Goal: Task Accomplishment & Management: Manage account settings

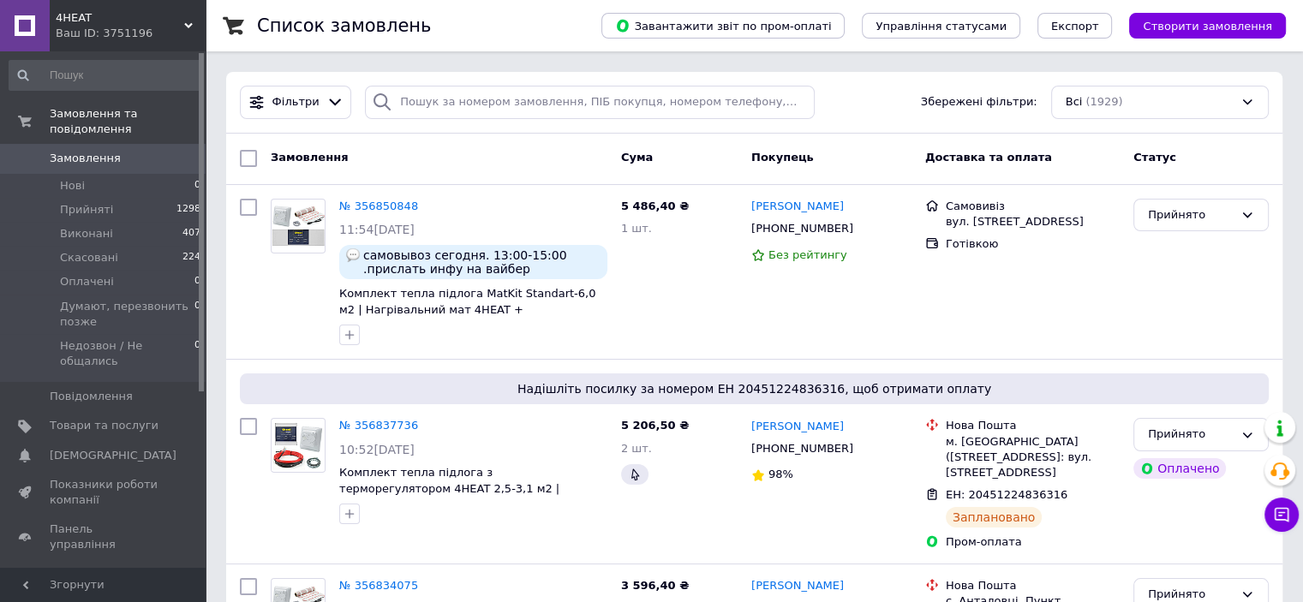
click at [188, 16] on div "4HEAT Ваш ID: 3751196" at bounding box center [128, 25] width 156 height 51
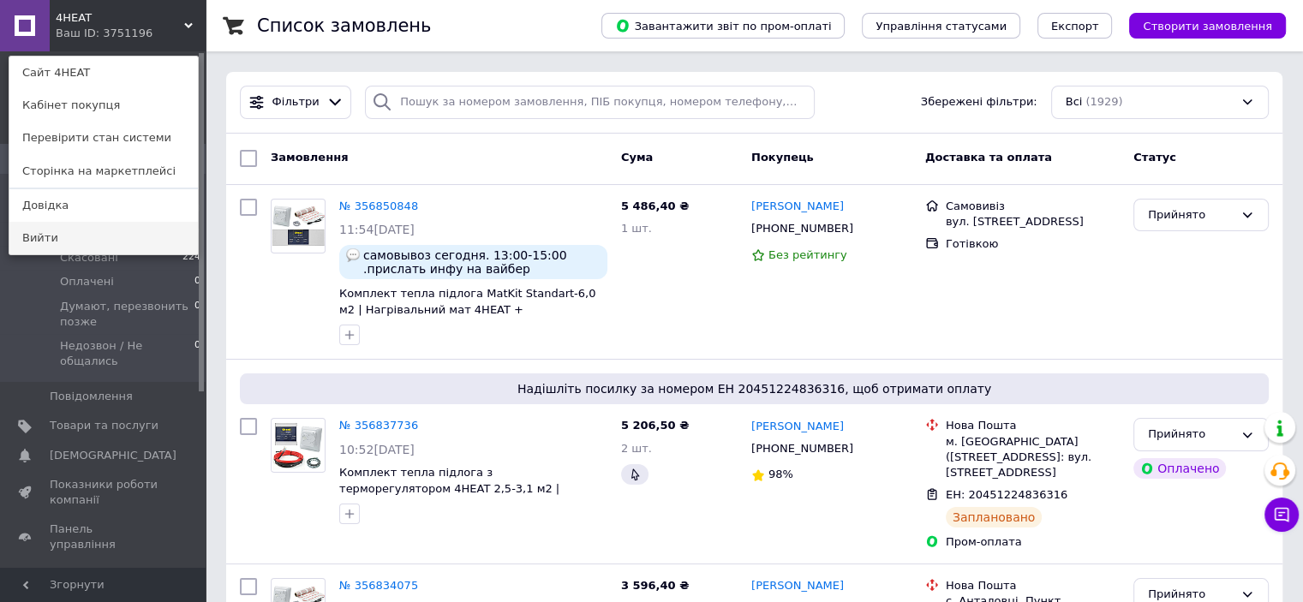
click at [141, 236] on link "Вийти" at bounding box center [103, 238] width 188 height 33
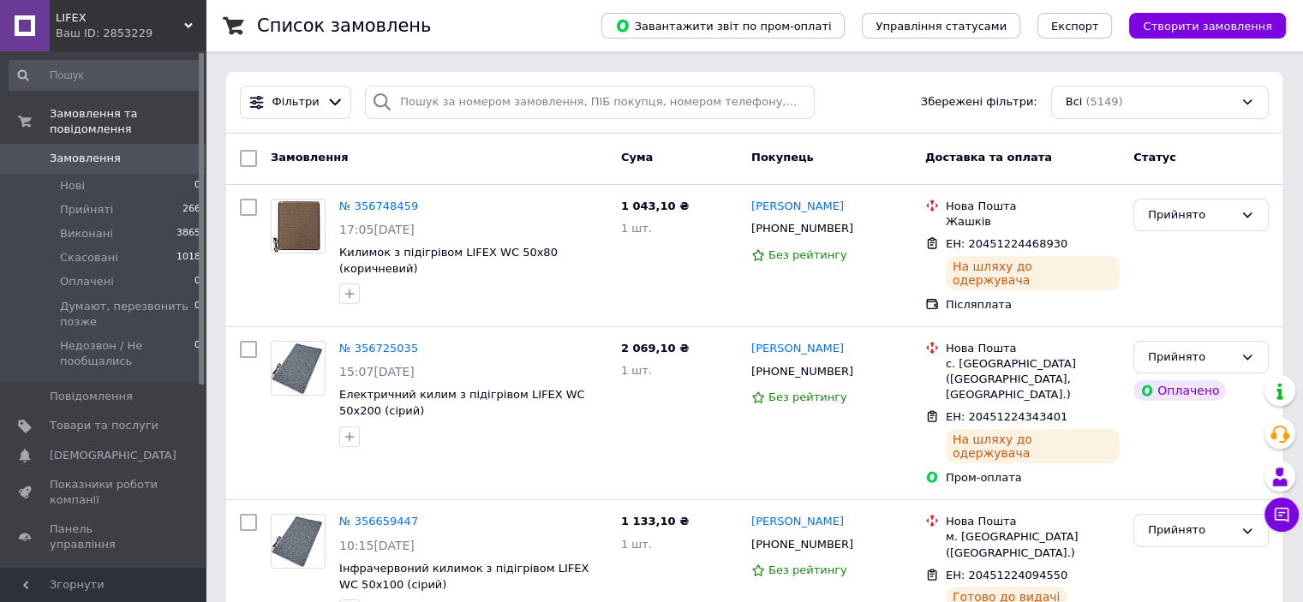
click at [196, 20] on div "LIFEX Ваш ID: 2853229" at bounding box center [128, 25] width 156 height 51
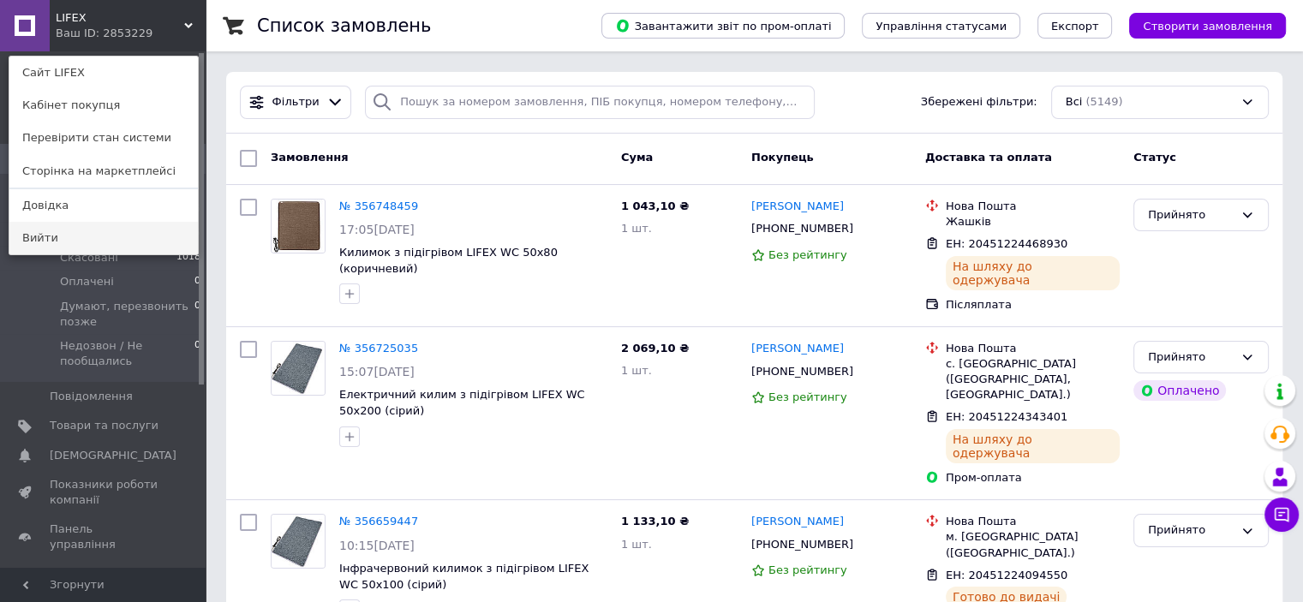
click at [158, 236] on link "Вийти" at bounding box center [103, 238] width 188 height 33
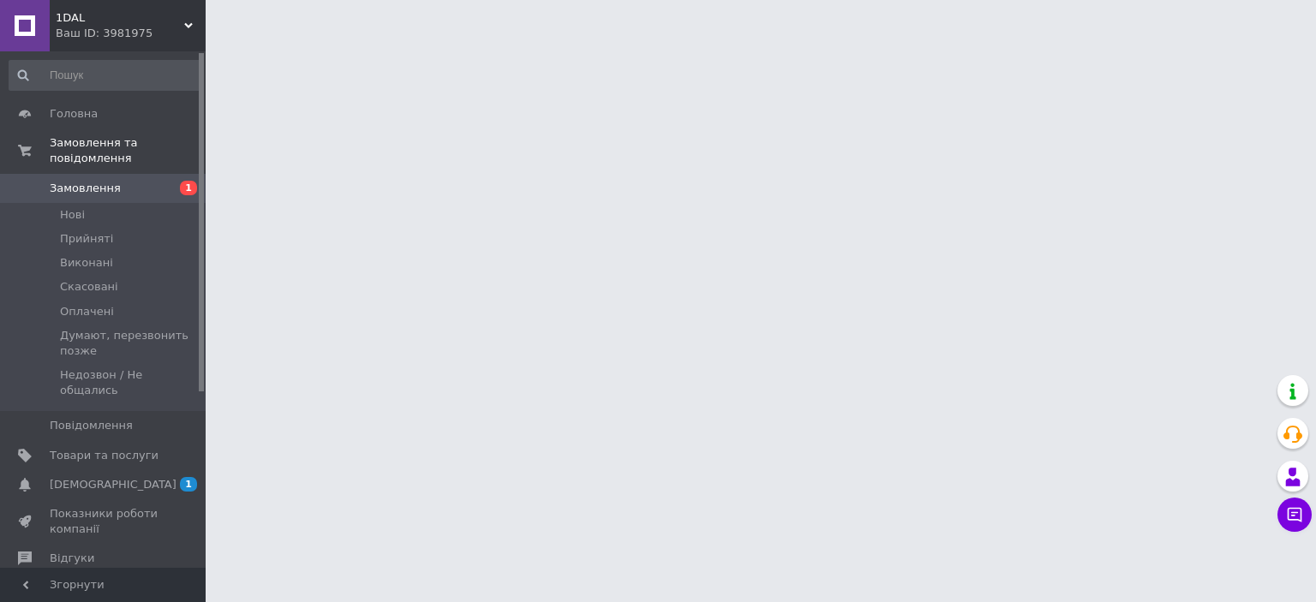
click at [365, 43] on html "1DAL Ваш ID: 3981975 Сайт 1DAL Кабінет покупця Перевірити стан системи Сторінка…" at bounding box center [658, 21] width 1316 height 43
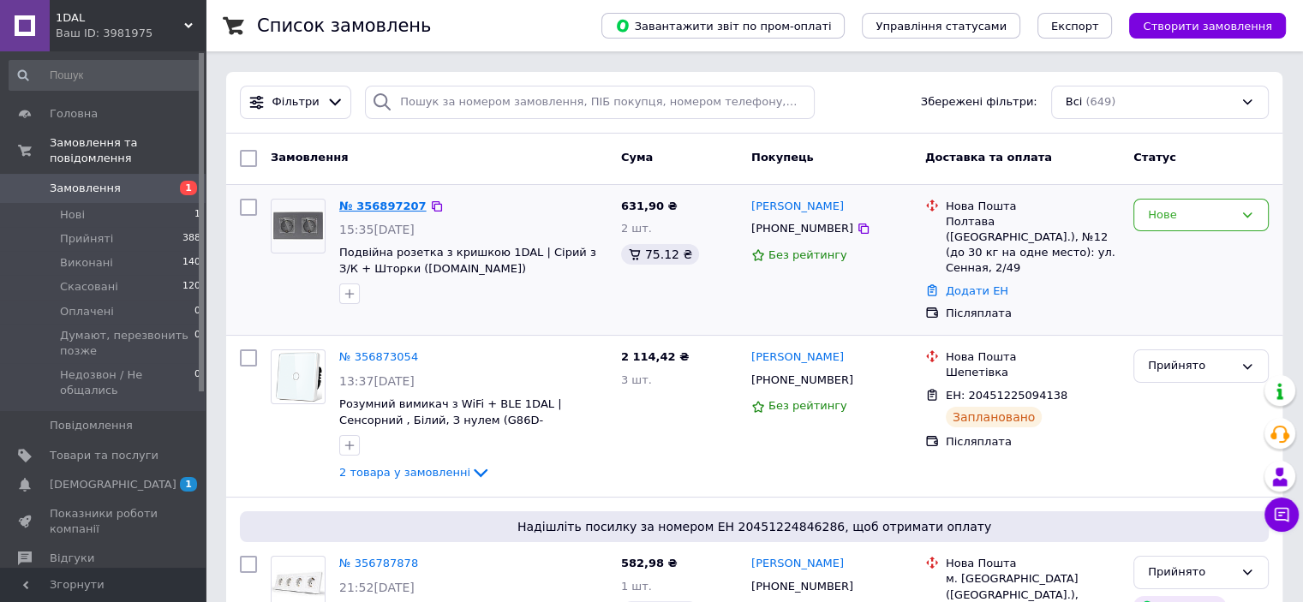
click at [373, 201] on link "№ 356897207" at bounding box center [382, 206] width 87 height 13
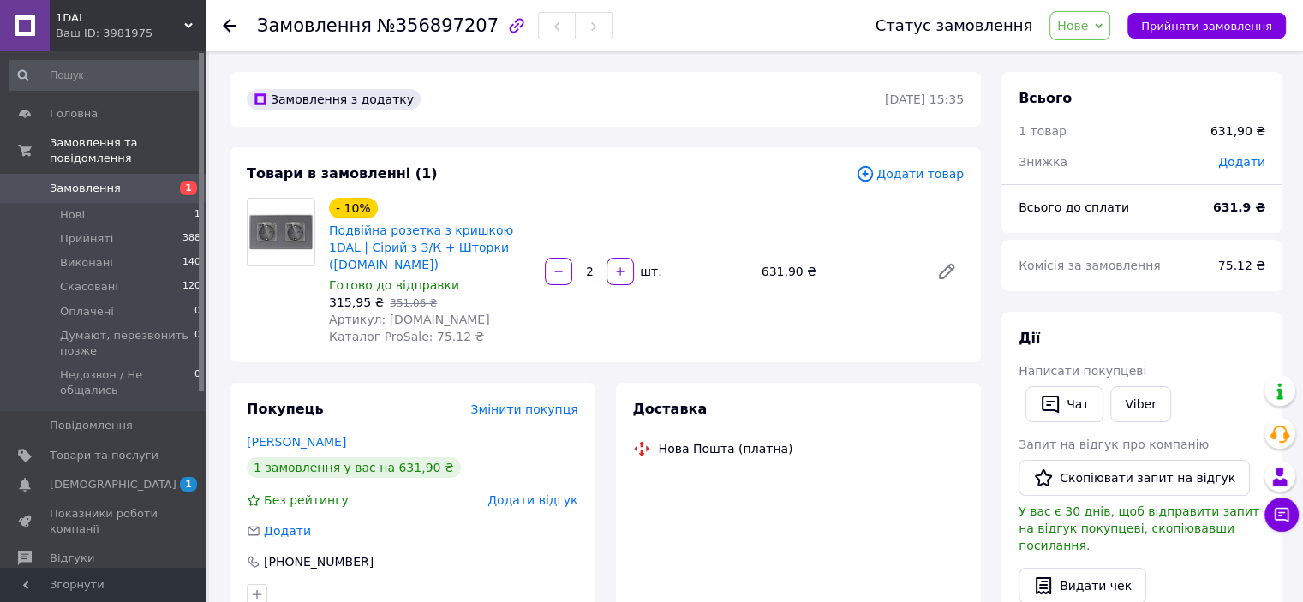
click at [1090, 39] on span "Нове" at bounding box center [1079, 25] width 61 height 29
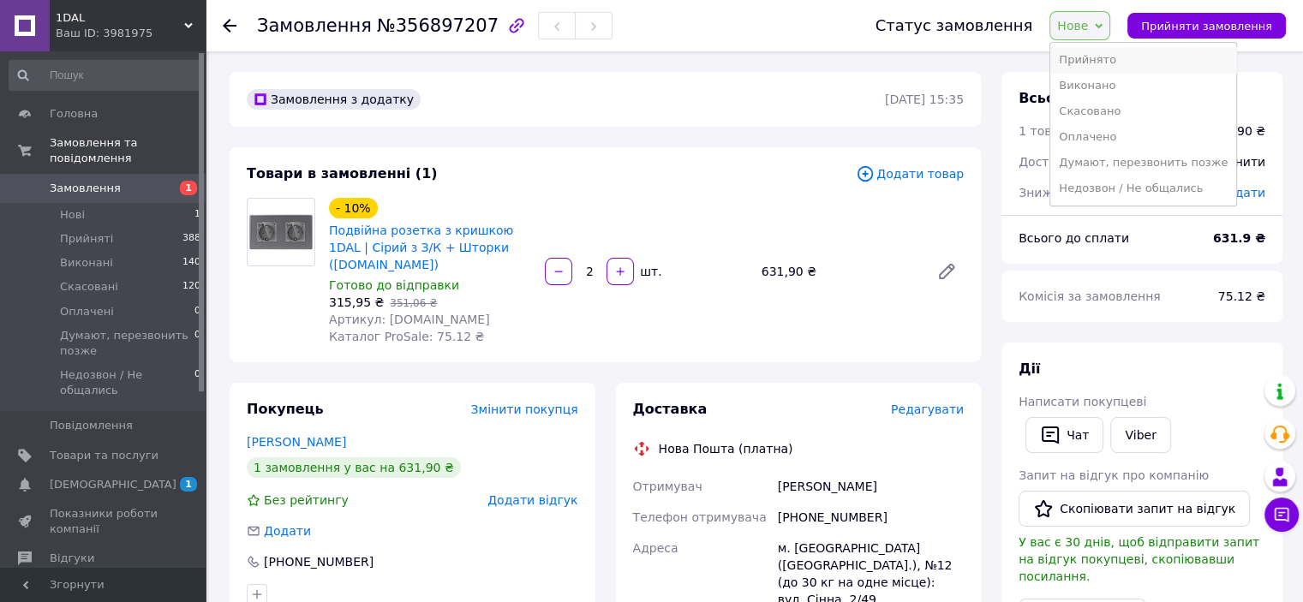
click at [1083, 64] on li "Прийнято" at bounding box center [1143, 60] width 186 height 26
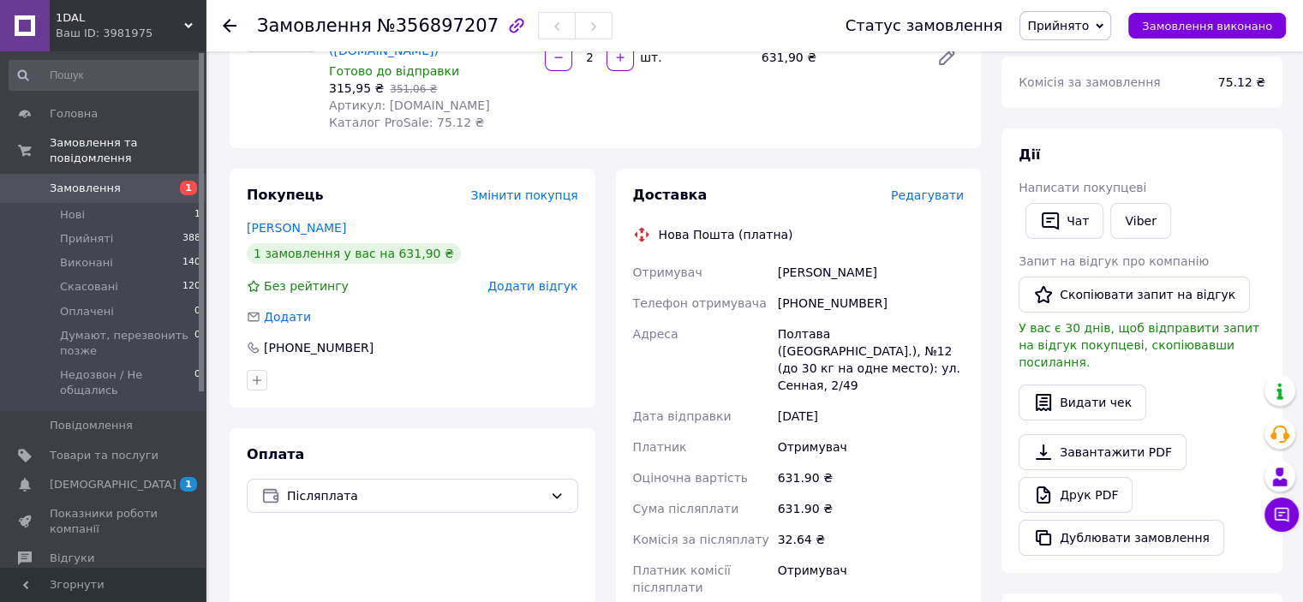
scroll to position [257, 0]
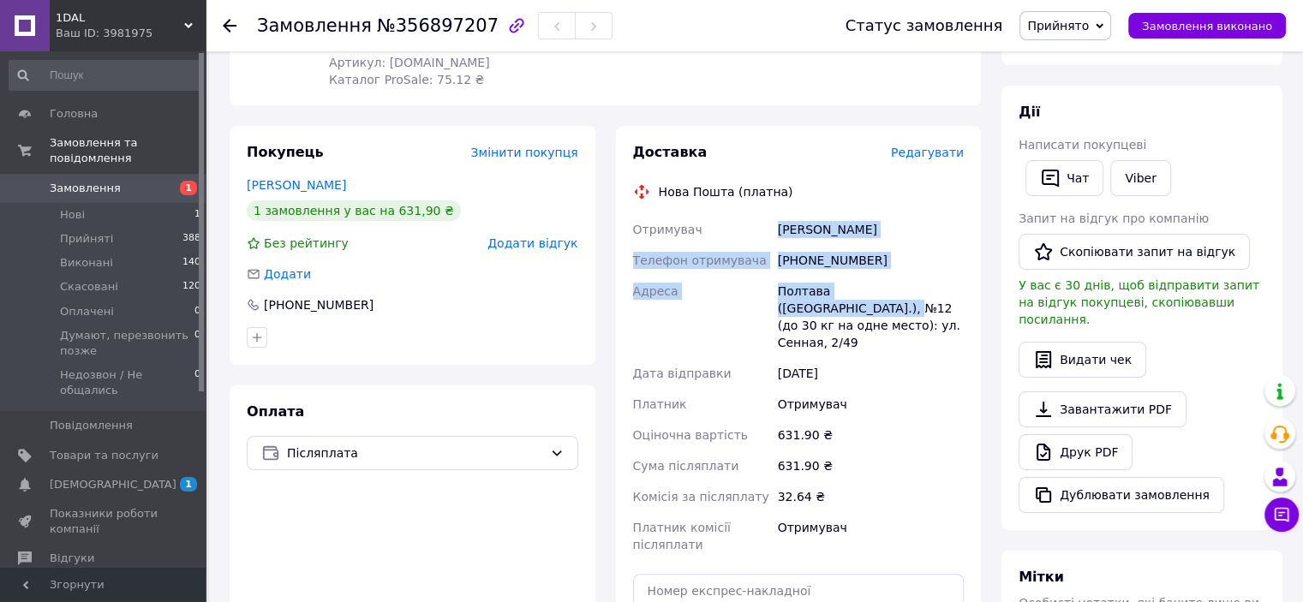
drag, startPoint x: 774, startPoint y: 231, endPoint x: 961, endPoint y: 301, distance: 199.2
click at [961, 301] on div "Отримувач олександр пасичник Телефон отримувача +380663511428 Адреса Полтава (П…" at bounding box center [799, 387] width 338 height 346
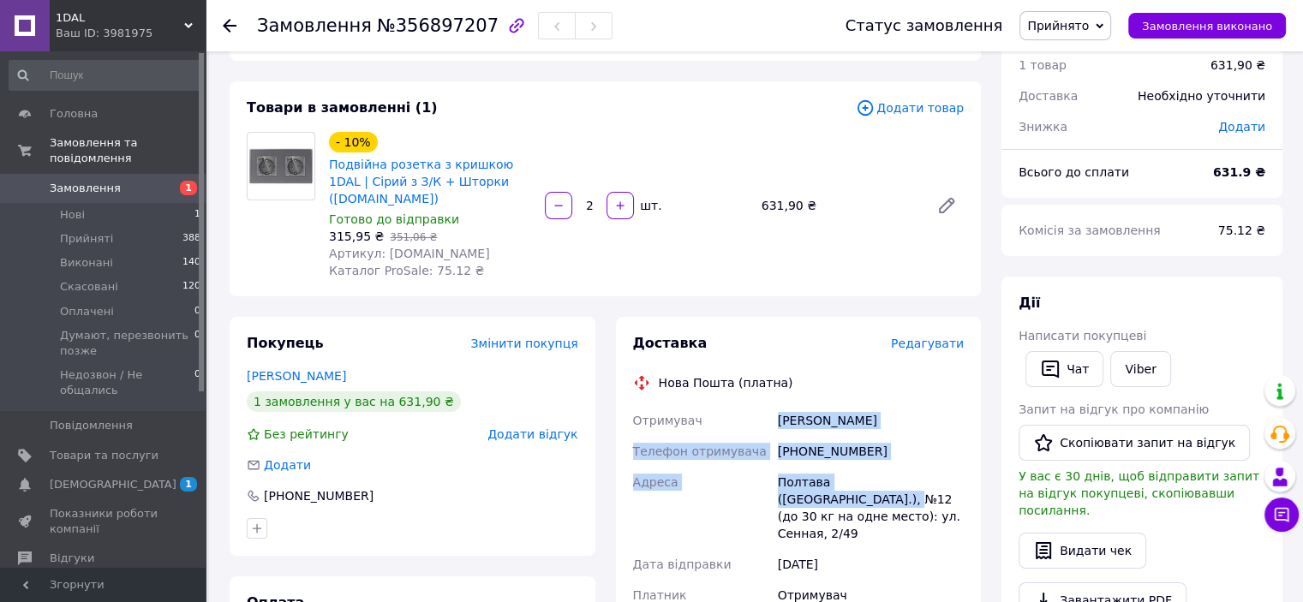
scroll to position [171, 0]
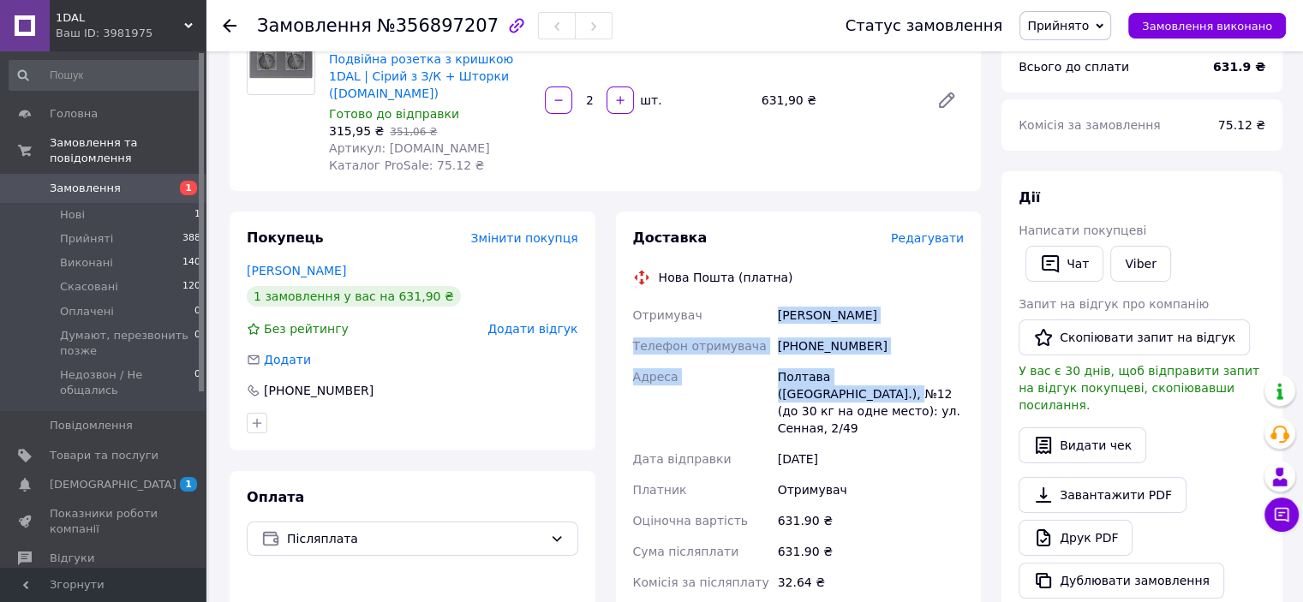
click at [834, 345] on div "+380663511428" at bounding box center [870, 346] width 193 height 31
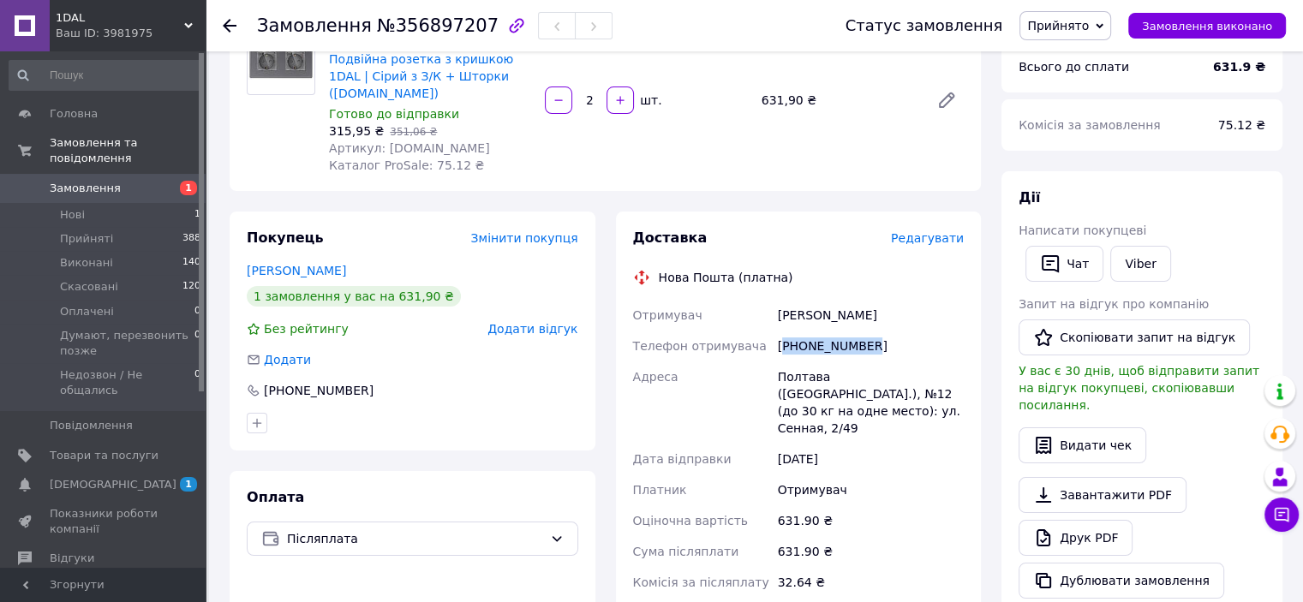
click at [834, 345] on div "+380663511428" at bounding box center [870, 346] width 193 height 31
click at [92, 477] on span "[DEMOGRAPHIC_DATA]" at bounding box center [113, 484] width 127 height 15
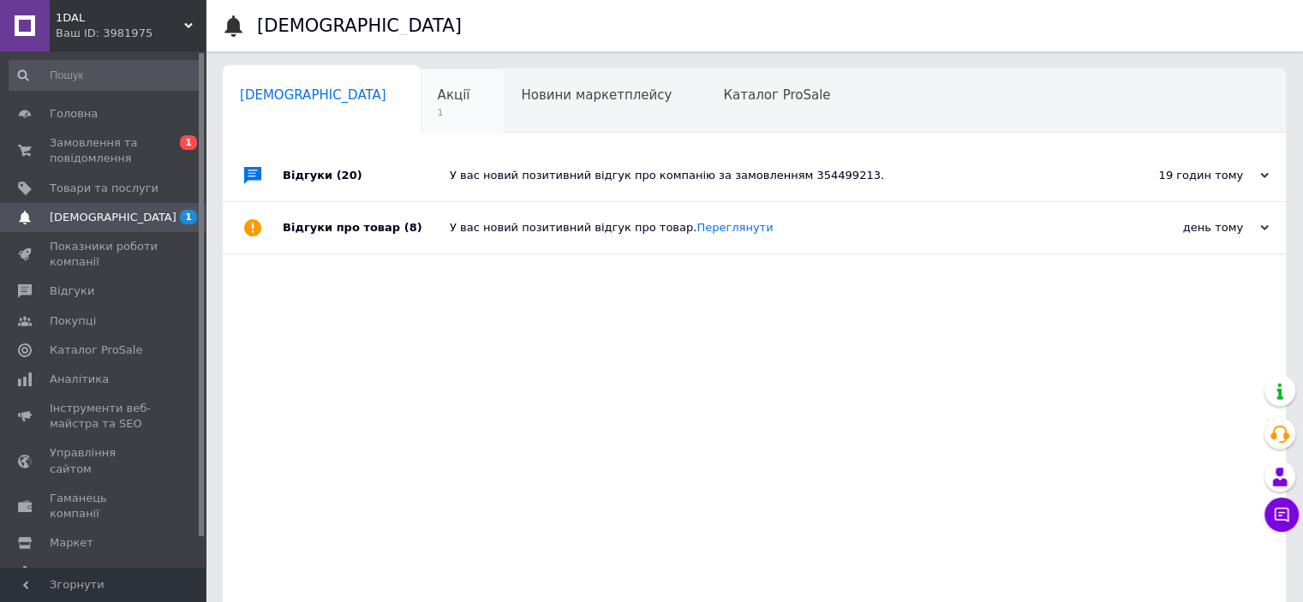
click at [438, 102] on span "Акції" at bounding box center [454, 94] width 33 height 15
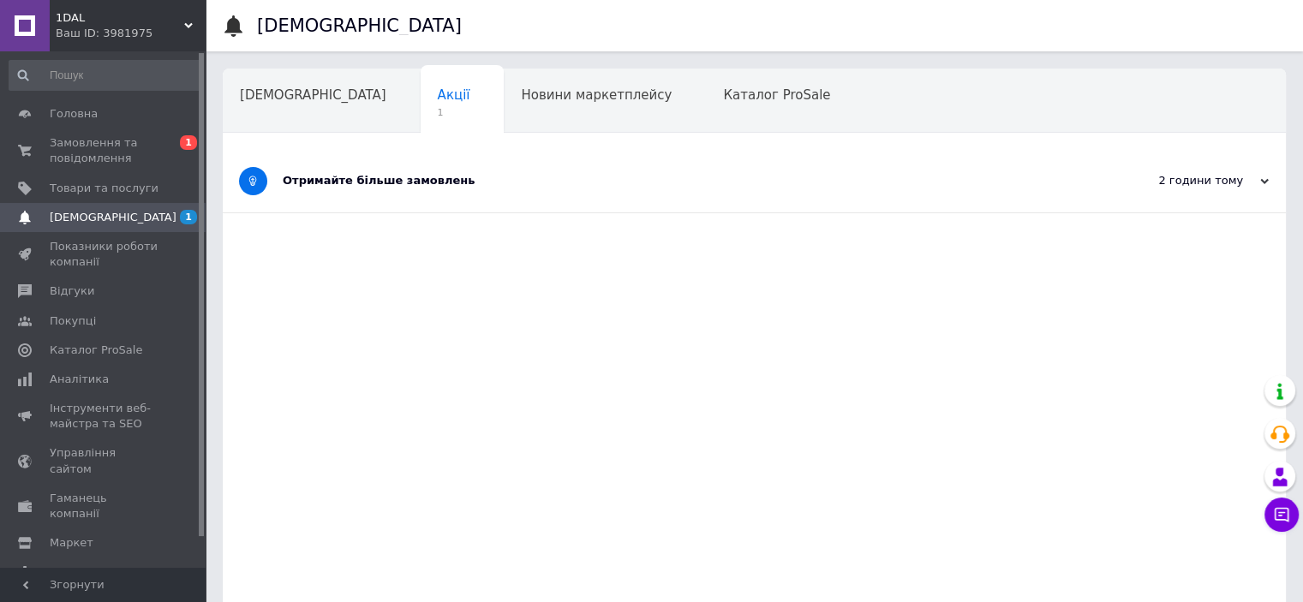
click at [576, 198] on div "Отримайте більше замовлень" at bounding box center [690, 181] width 815 height 63
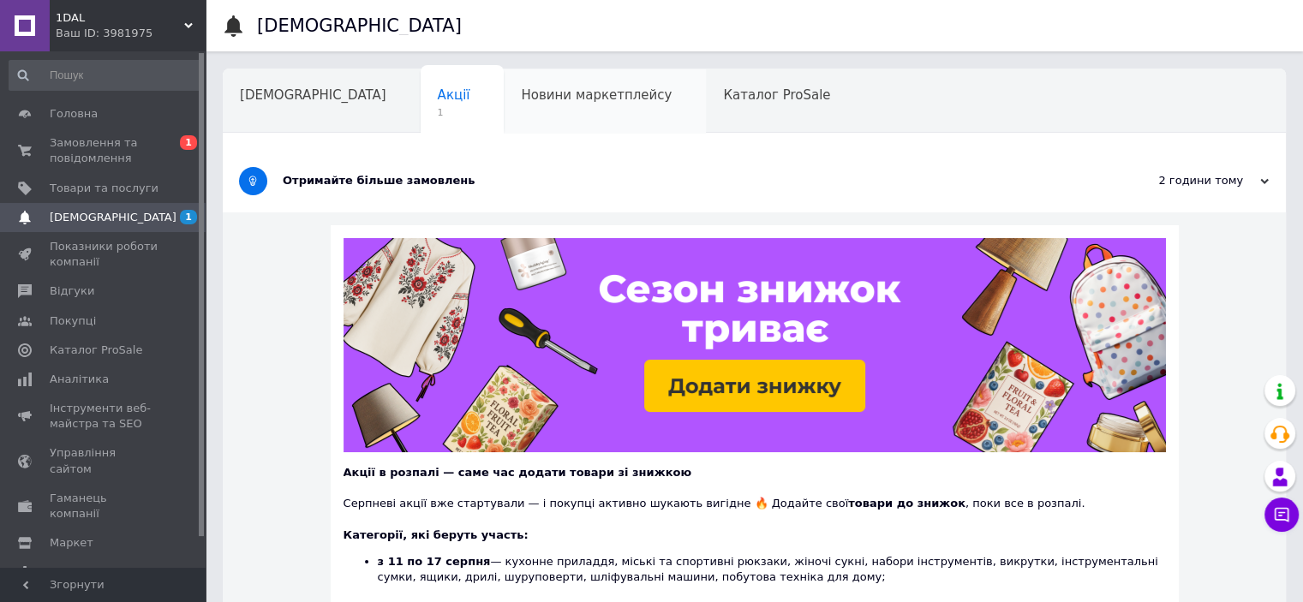
click at [504, 76] on div "Новини маркетплейсу" at bounding box center [605, 101] width 202 height 65
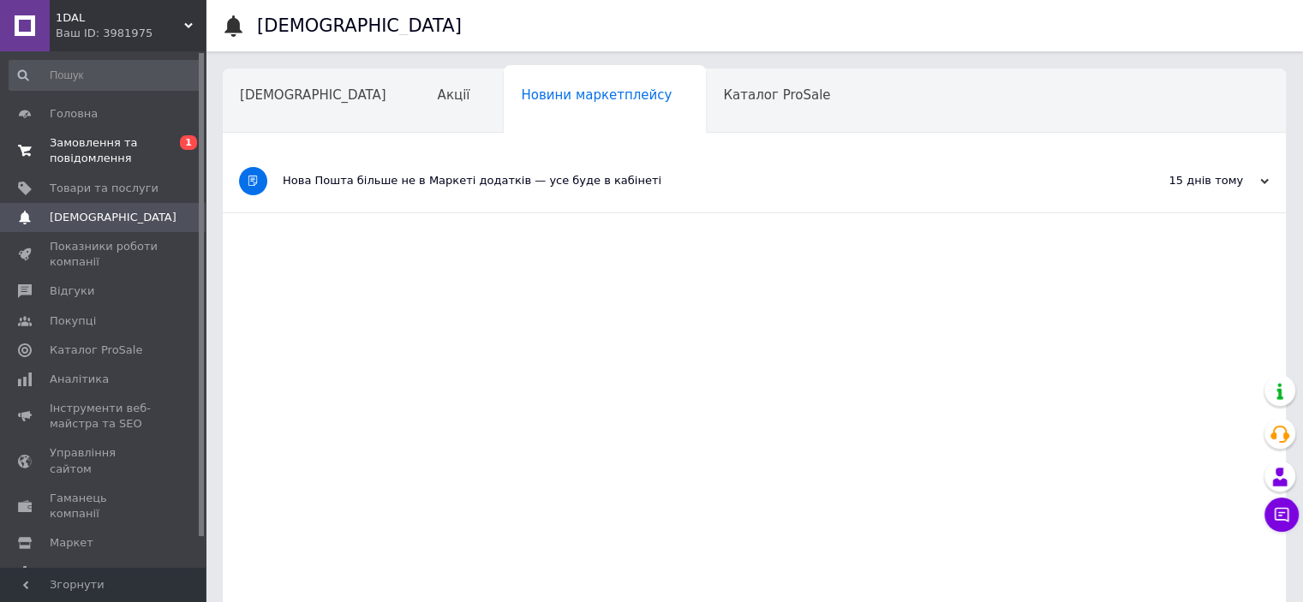
click at [89, 152] on span "Замовлення та повідомлення" at bounding box center [104, 150] width 109 height 31
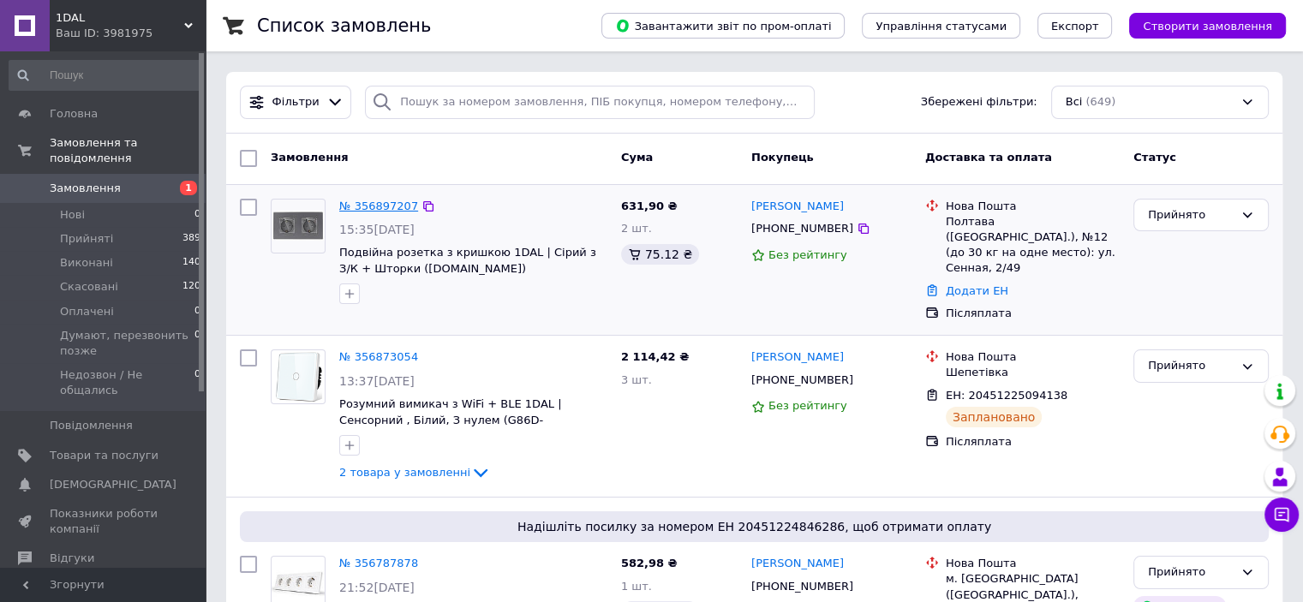
click at [391, 207] on link "№ 356897207" at bounding box center [378, 206] width 79 height 13
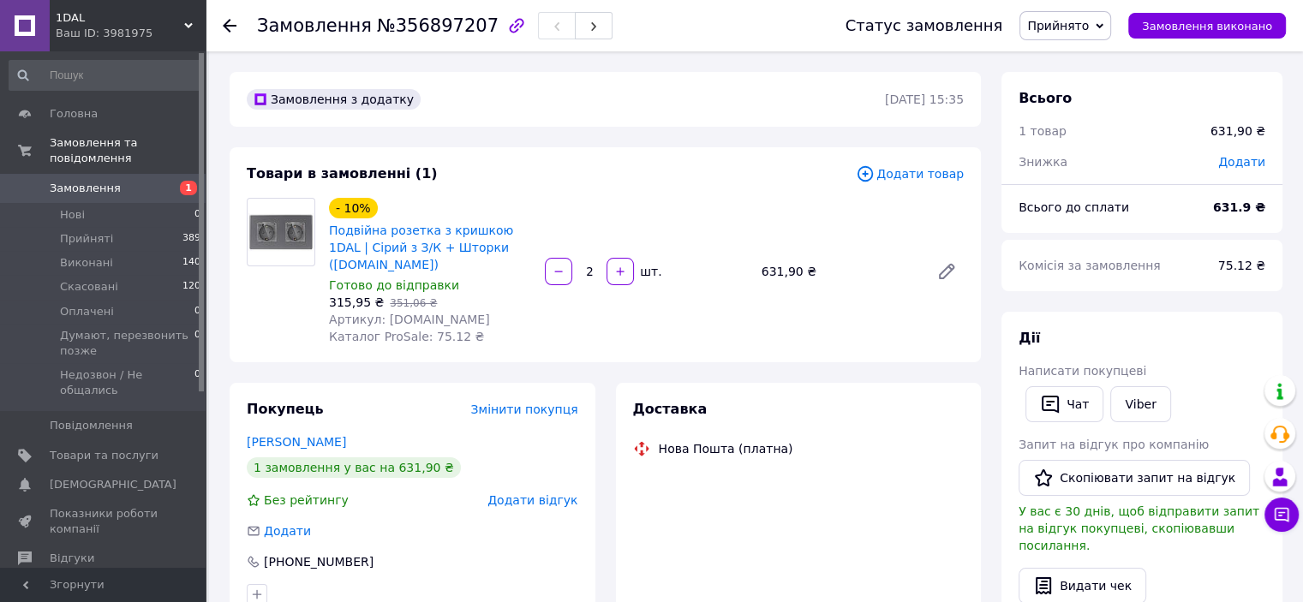
click at [1110, 23] on span "Прийнято" at bounding box center [1065, 25] width 92 height 29
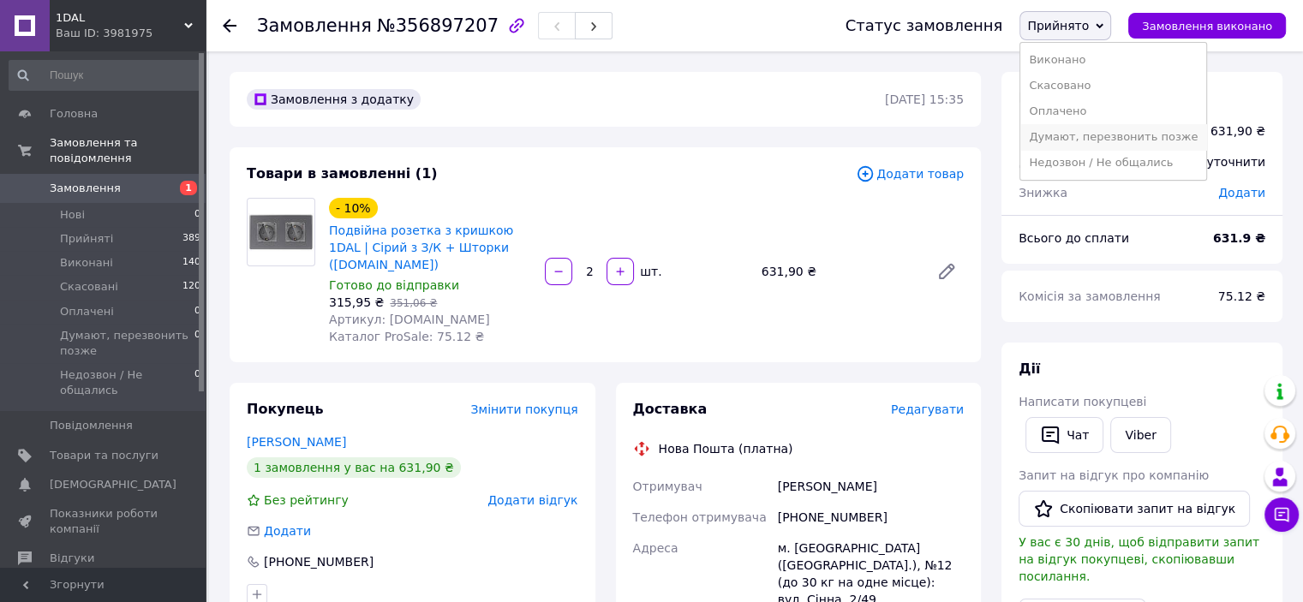
click at [1106, 129] on li "Думают, перезвонить позже" at bounding box center [1113, 137] width 186 height 26
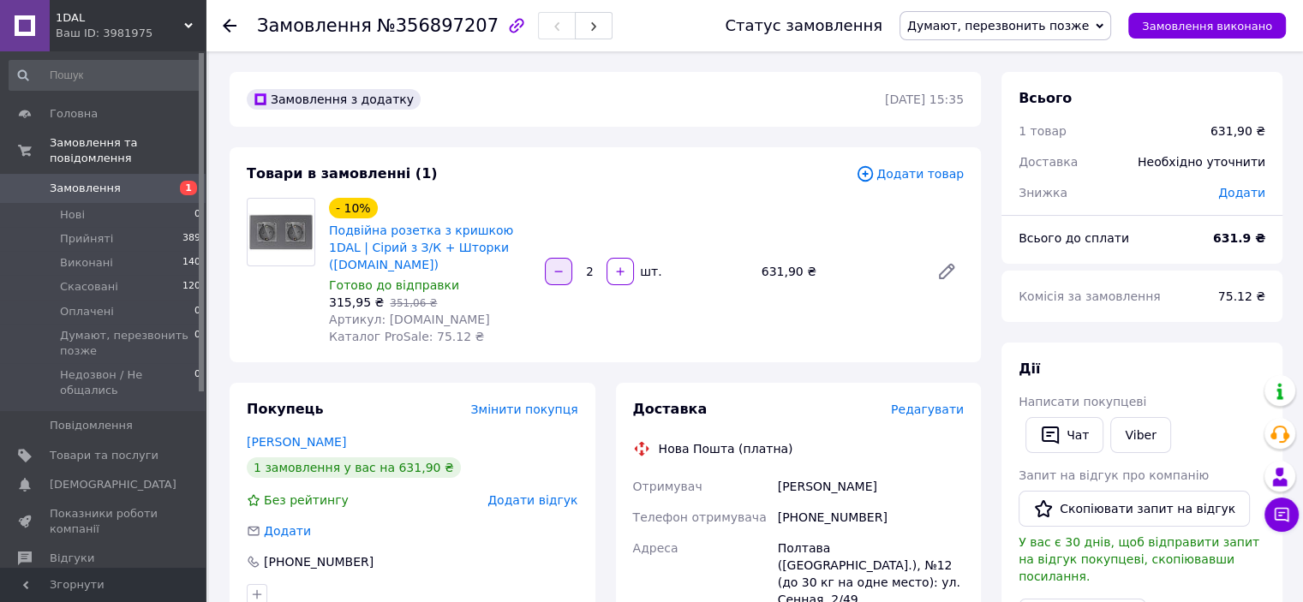
click at [567, 277] on button "button" at bounding box center [558, 271] width 27 height 27
type input "1"
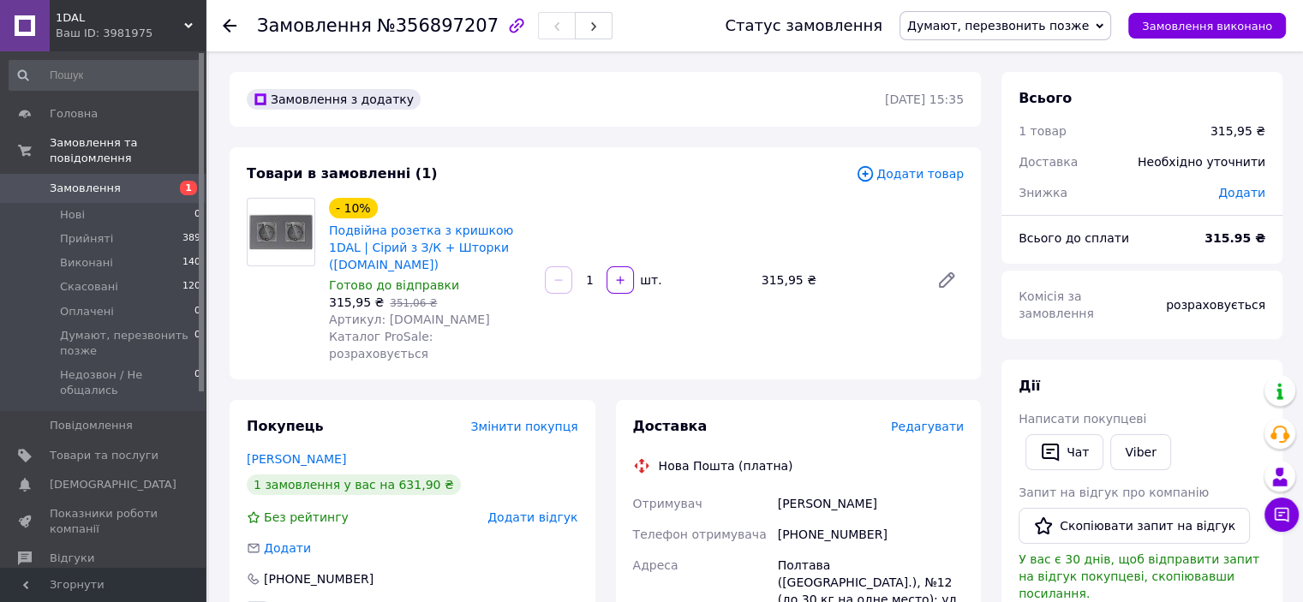
click at [918, 171] on span "Додати товар" at bounding box center [910, 173] width 108 height 19
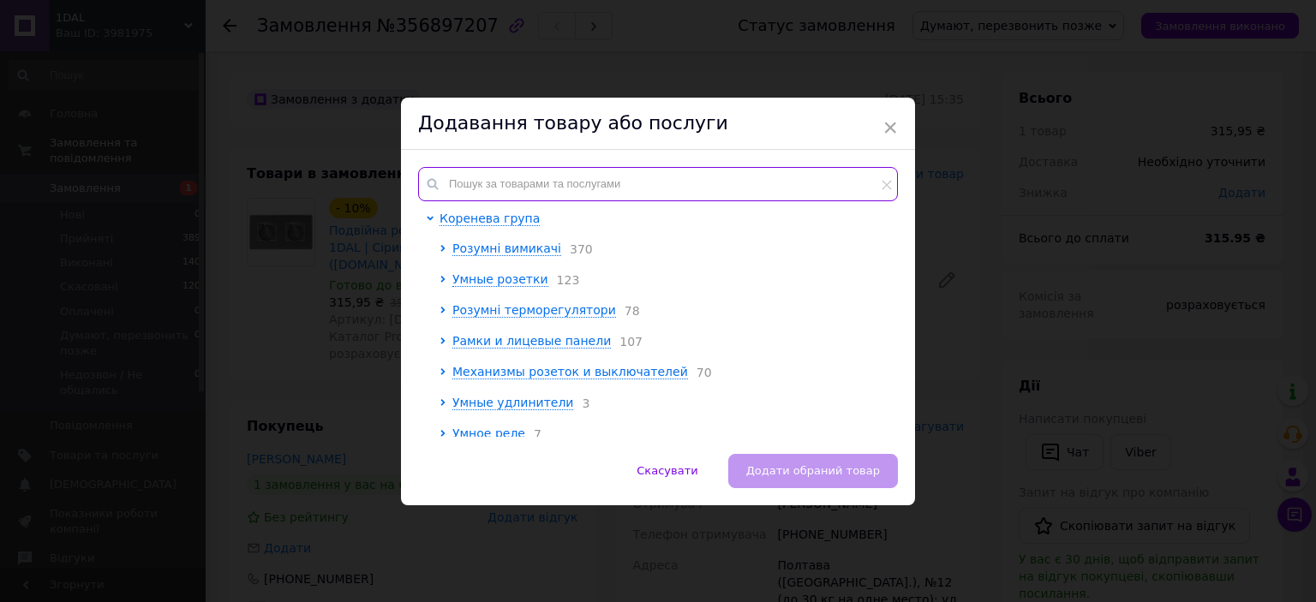
click at [475, 174] on input "text" at bounding box center [658, 184] width 480 height 34
paste input "P86-STCR.GR"
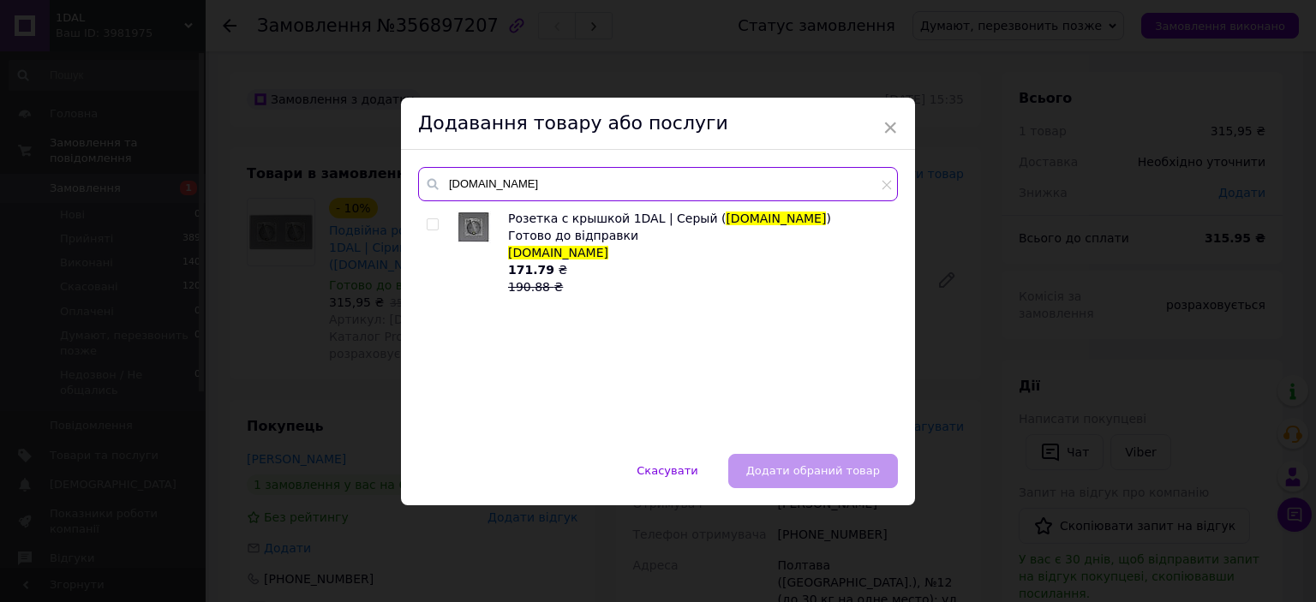
type input "P86-STCR.GR"
click at [430, 216] on div at bounding box center [435, 253] width 17 height 86
click at [431, 222] on input "checkbox" at bounding box center [432, 224] width 11 height 11
checkbox input "true"
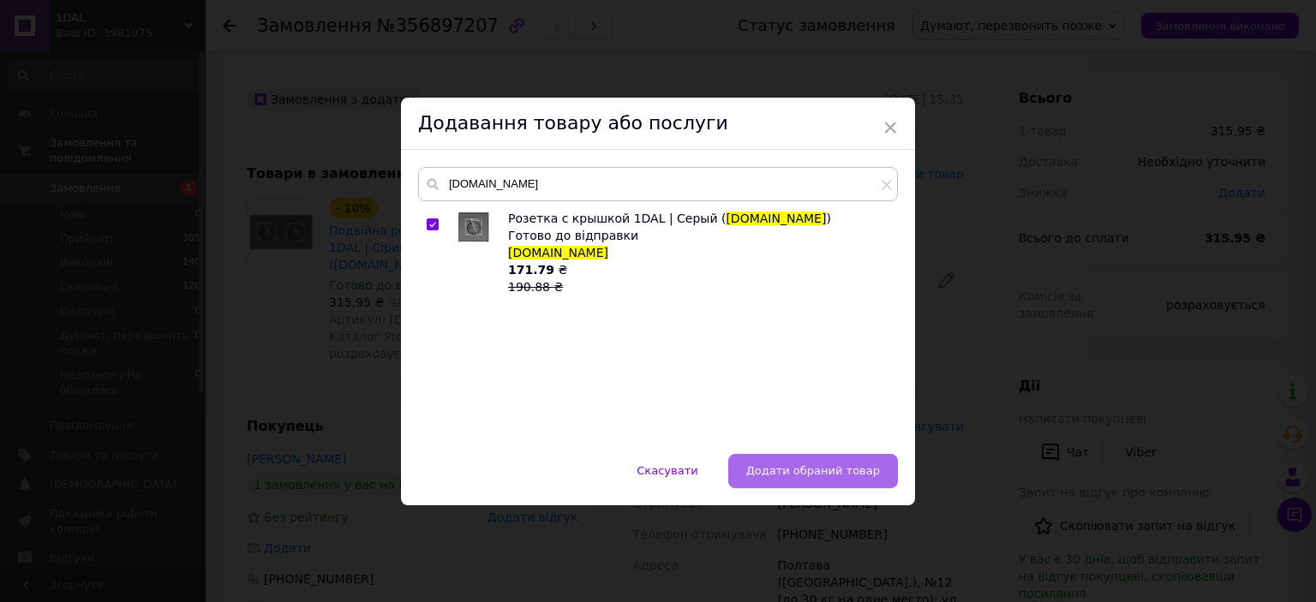
click at [833, 465] on span "Додати обраний товар" at bounding box center [813, 470] width 134 height 13
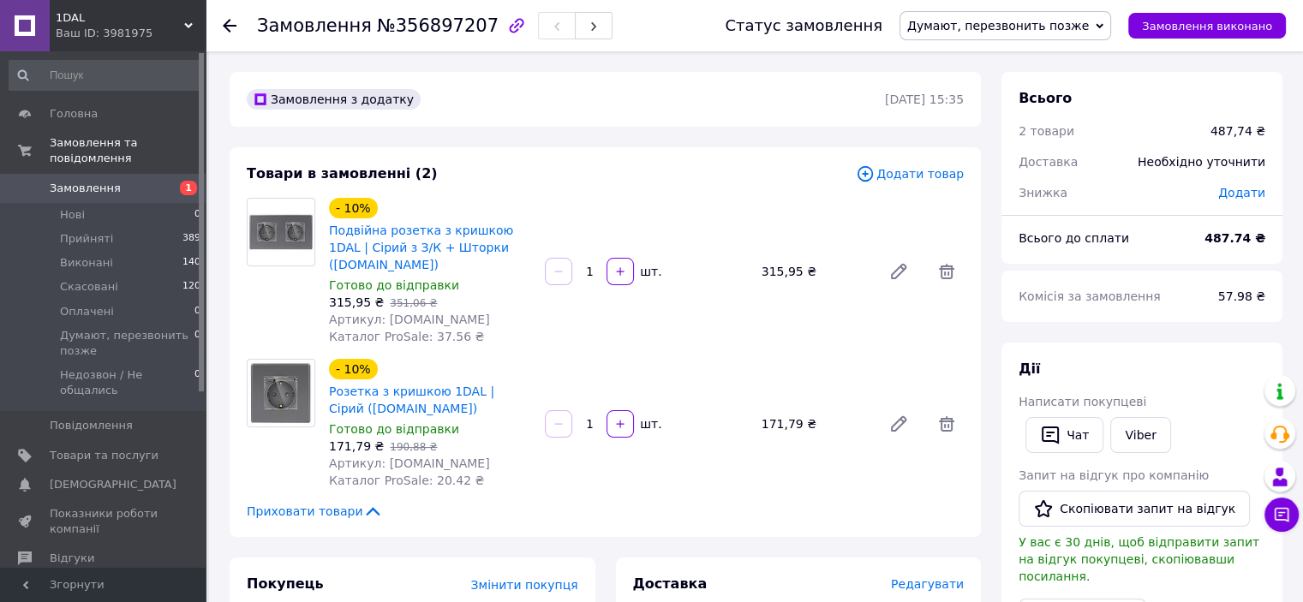
click at [922, 173] on span "Додати товар" at bounding box center [910, 173] width 108 height 19
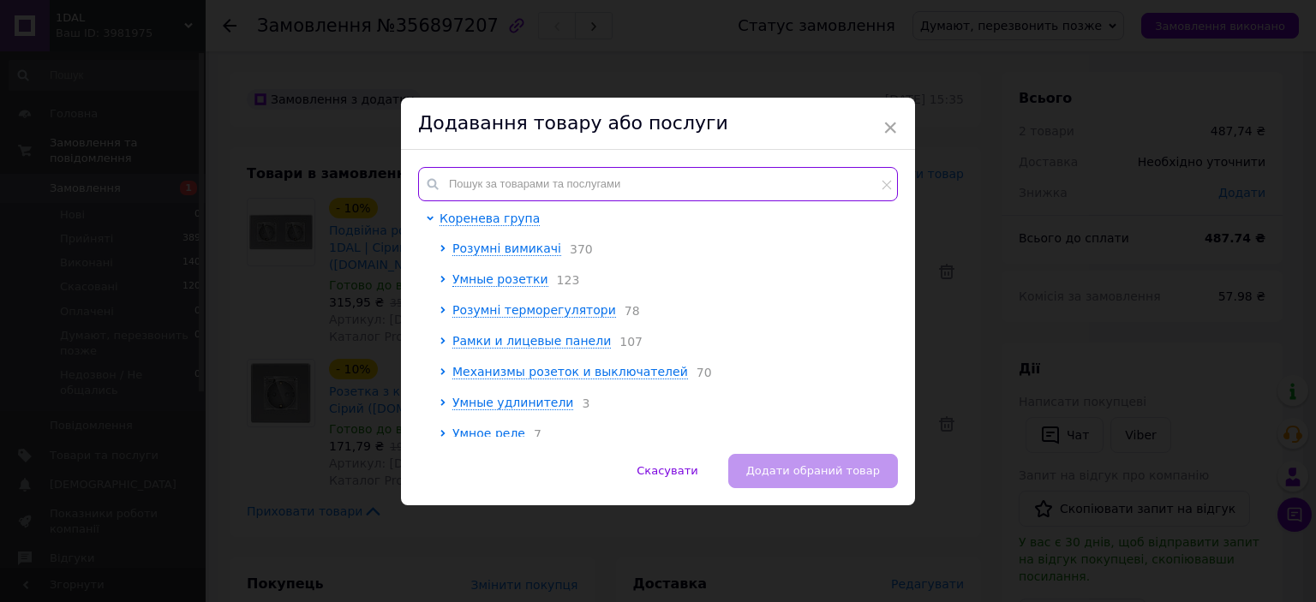
paste input "P86-ST.GR"
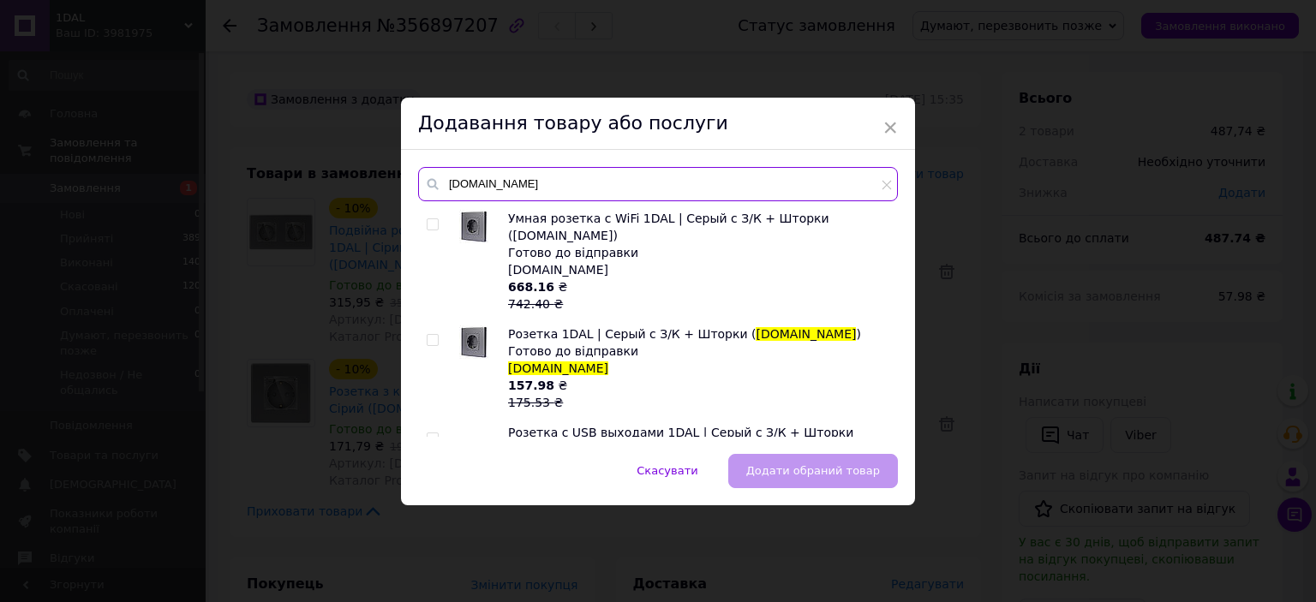
type input "P86-ST.GR"
click at [423, 320] on div "Умная розетка c WiFi 1DAL | Серый с З/К + Шторки (P86-ST.WF.GR) Готово до відпр…" at bounding box center [657, 323] width 479 height 227
click at [435, 334] on span at bounding box center [433, 340] width 12 height 12
click at [435, 335] on input "checkbox" at bounding box center [432, 340] width 11 height 11
checkbox input "true"
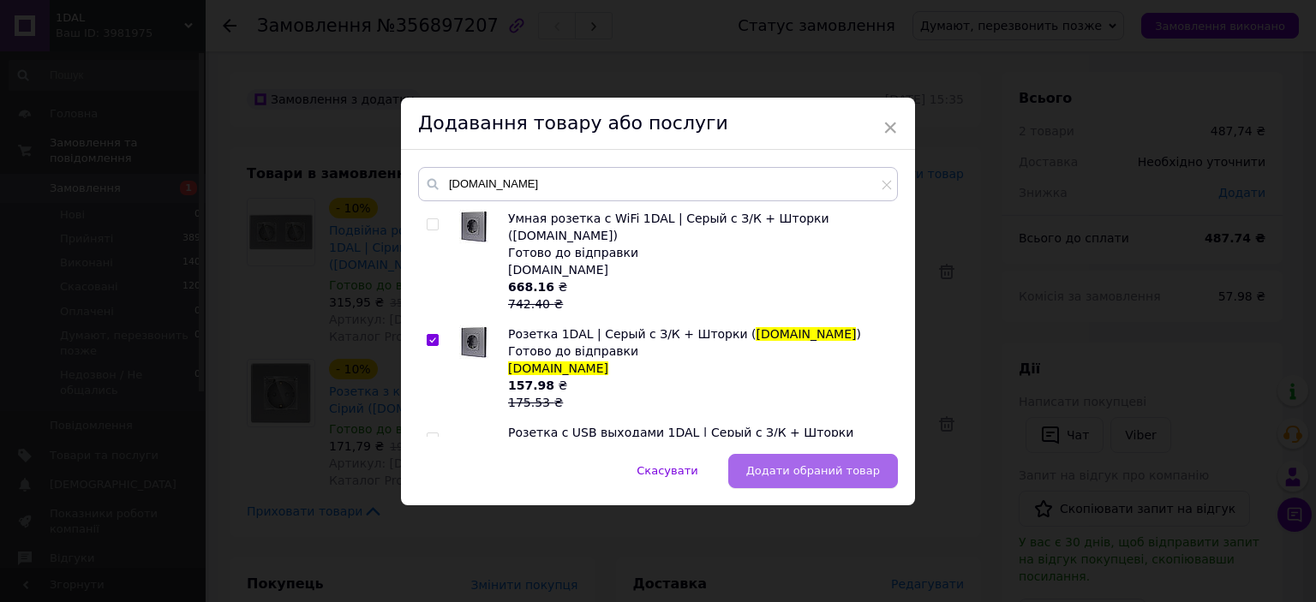
click at [817, 467] on span "Додати обраний товар" at bounding box center [813, 470] width 134 height 13
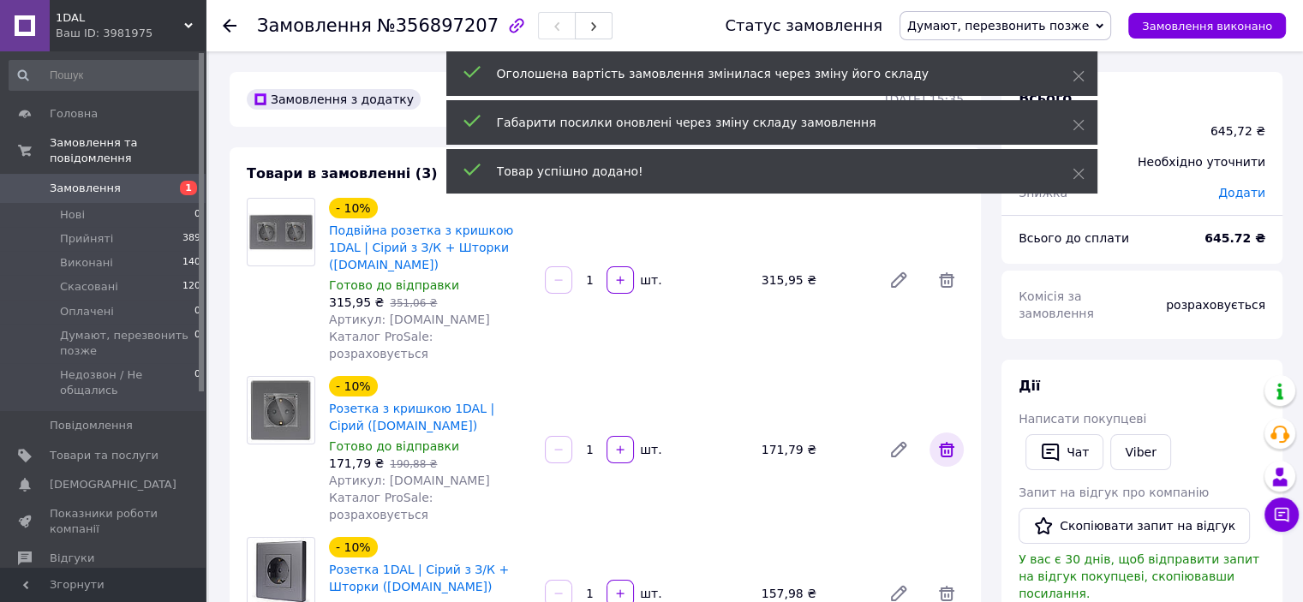
click at [942, 442] on icon at bounding box center [946, 449] width 15 height 15
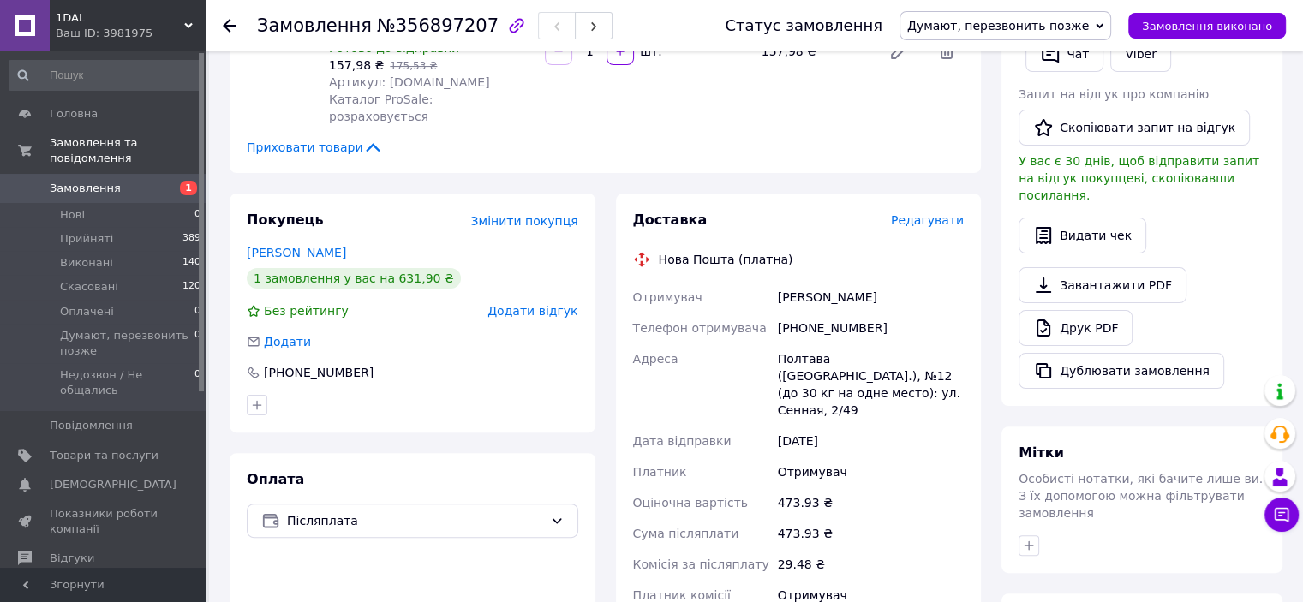
scroll to position [171, 0]
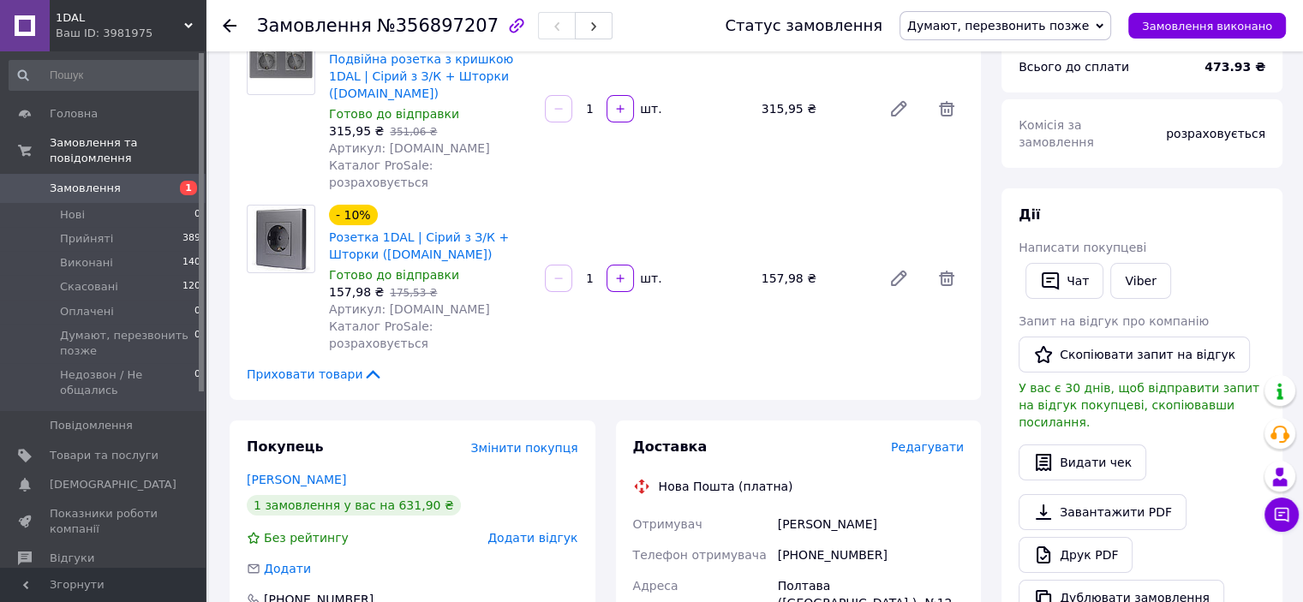
click at [994, 7] on div "Статус замовлення Думают, перезвонить позже Прийнято Виконано Скасовано Оплачен…" at bounding box center [987, 25] width 595 height 51
click at [994, 19] on span "Думают, перезвонить позже" at bounding box center [998, 26] width 182 height 14
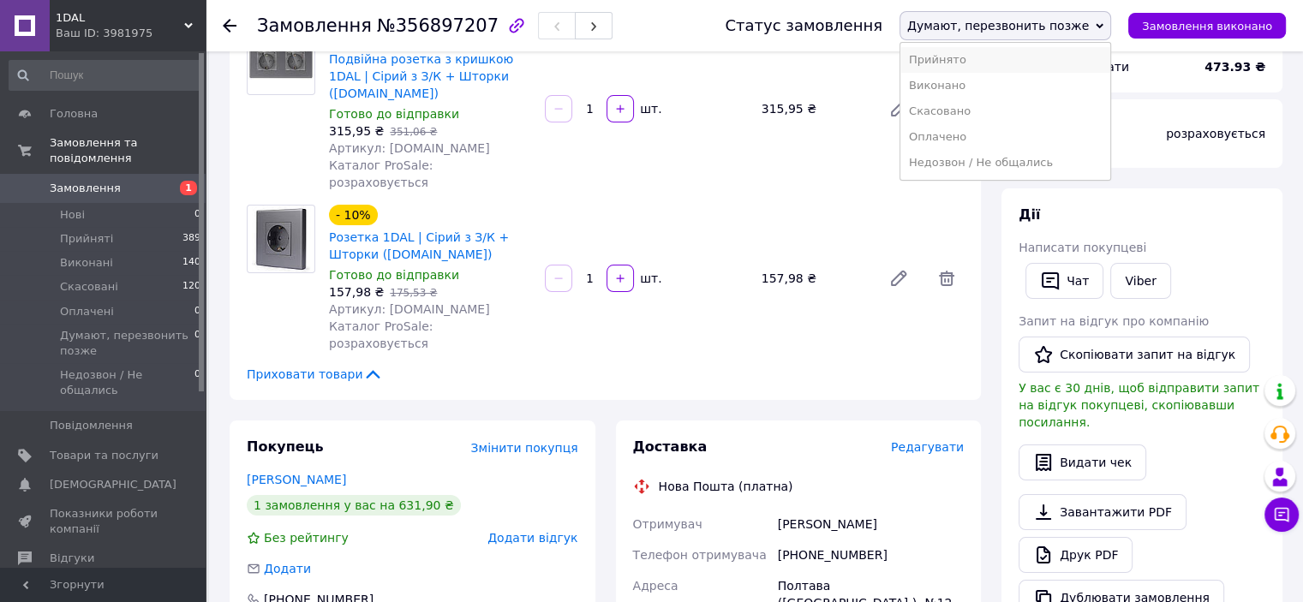
click at [993, 48] on li "Прийнято" at bounding box center [1005, 60] width 210 height 26
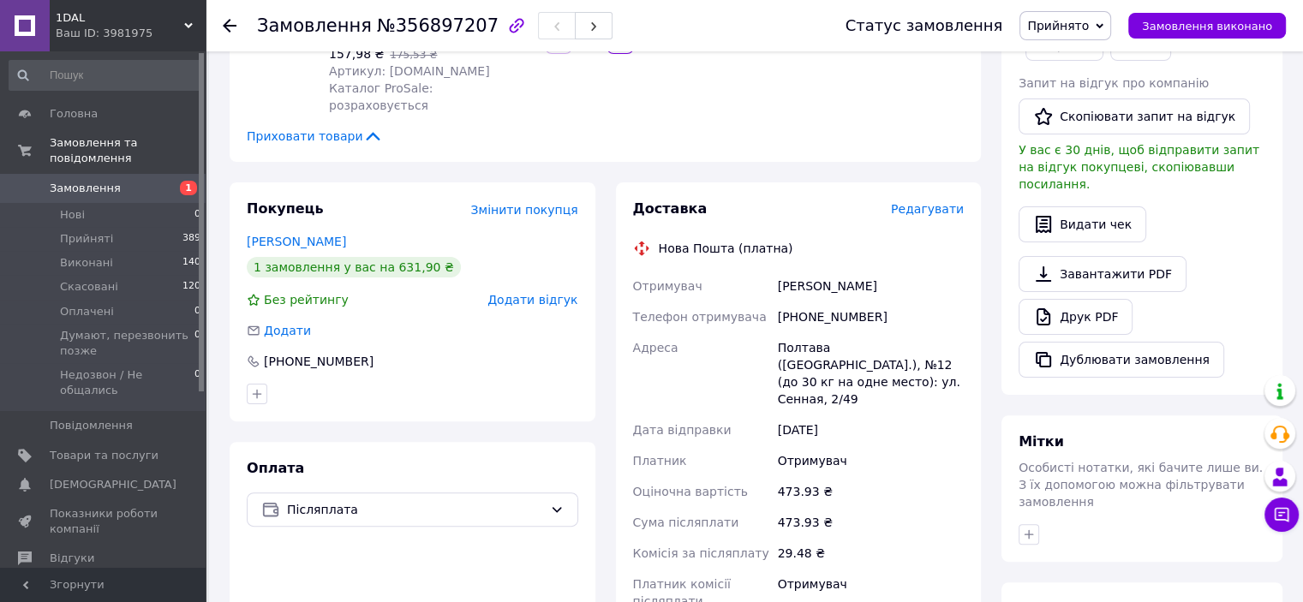
scroll to position [428, 0]
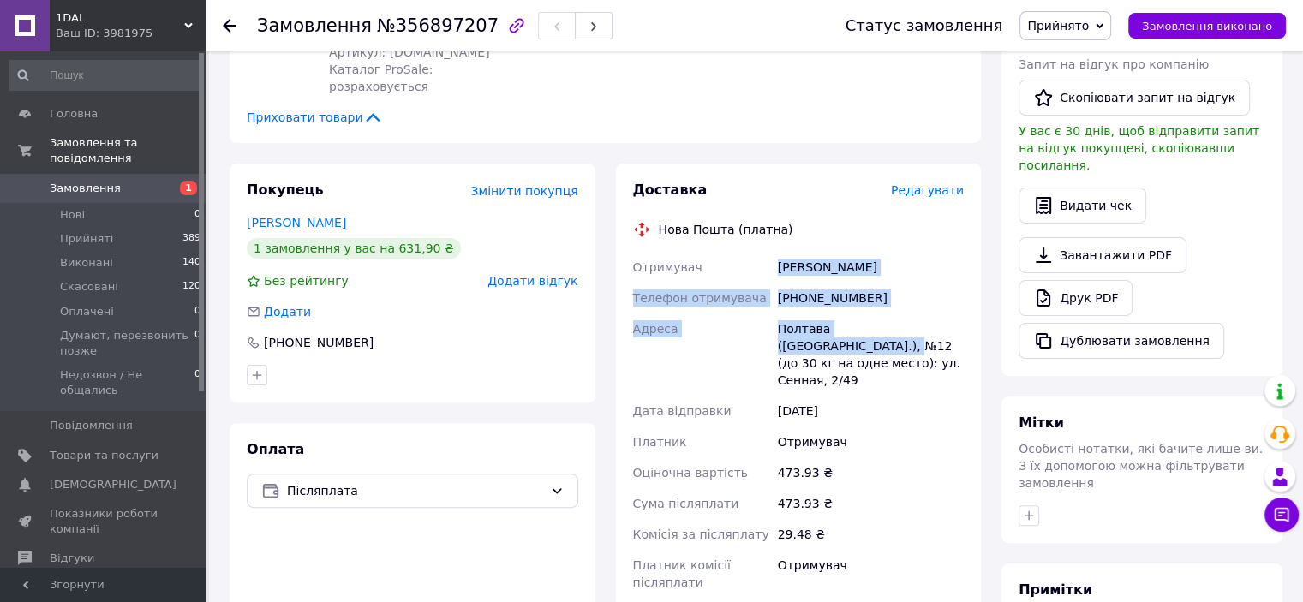
drag, startPoint x: 778, startPoint y: 231, endPoint x: 953, endPoint y: 288, distance: 184.5
click at [953, 288] on div "Отримувач олександр пасичник Телефон отримувача +380663511428 Адреса Полтава (П…" at bounding box center [799, 425] width 338 height 346
copy div "олександр пасичник Телефон отримувача +380663511428 Адреса Полтава (Полтавская …"
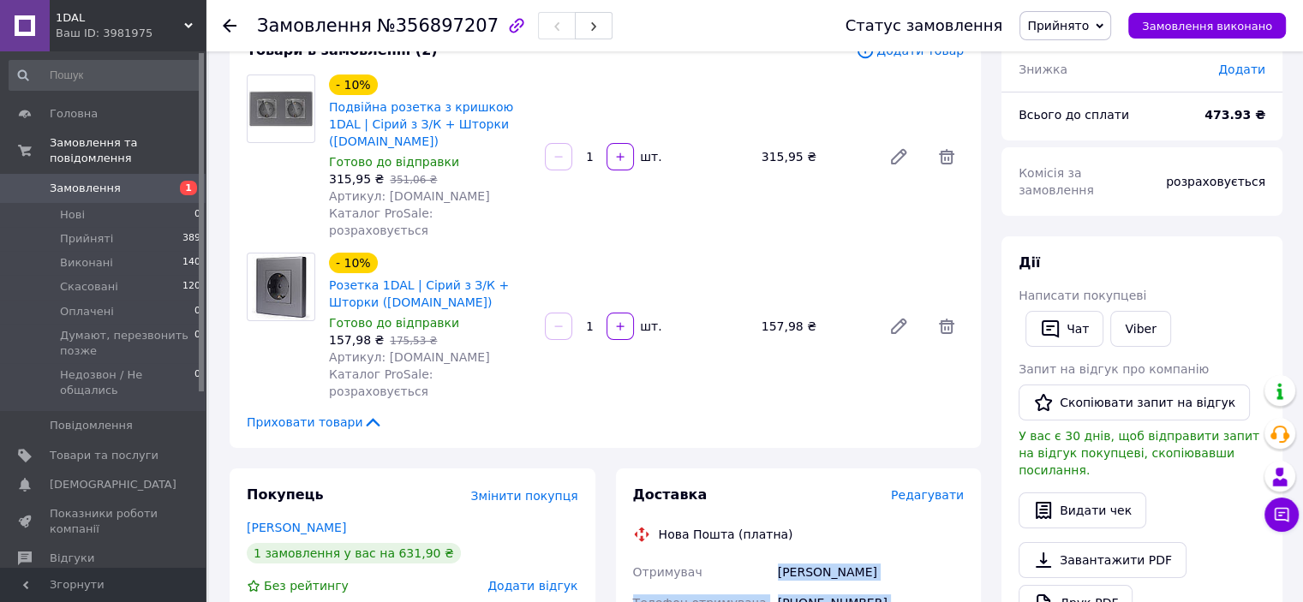
scroll to position [86, 0]
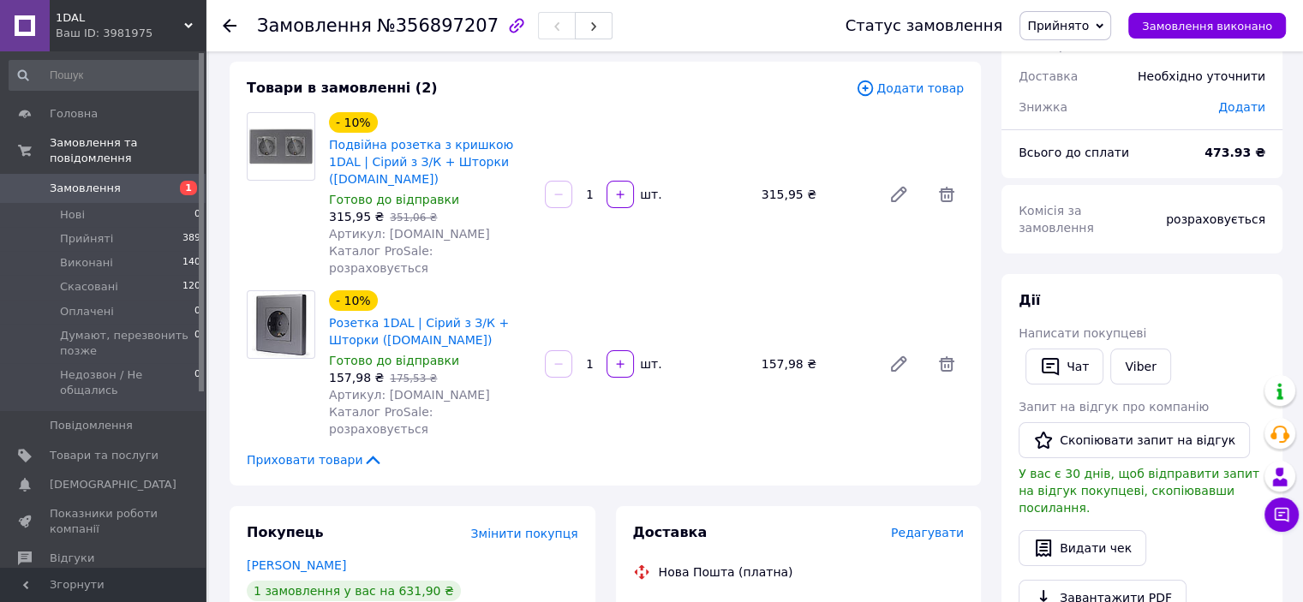
click at [385, 30] on span "№356897207" at bounding box center [438, 25] width 122 height 21
copy h1 "Замовлення №356897207"
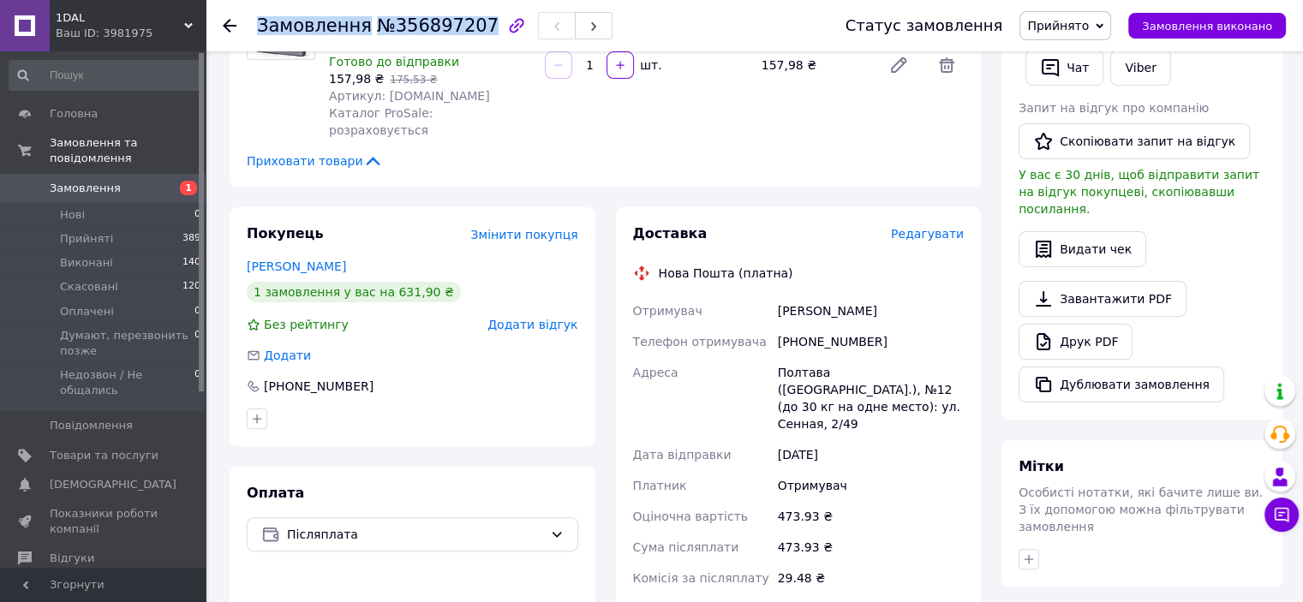
scroll to position [428, 0]
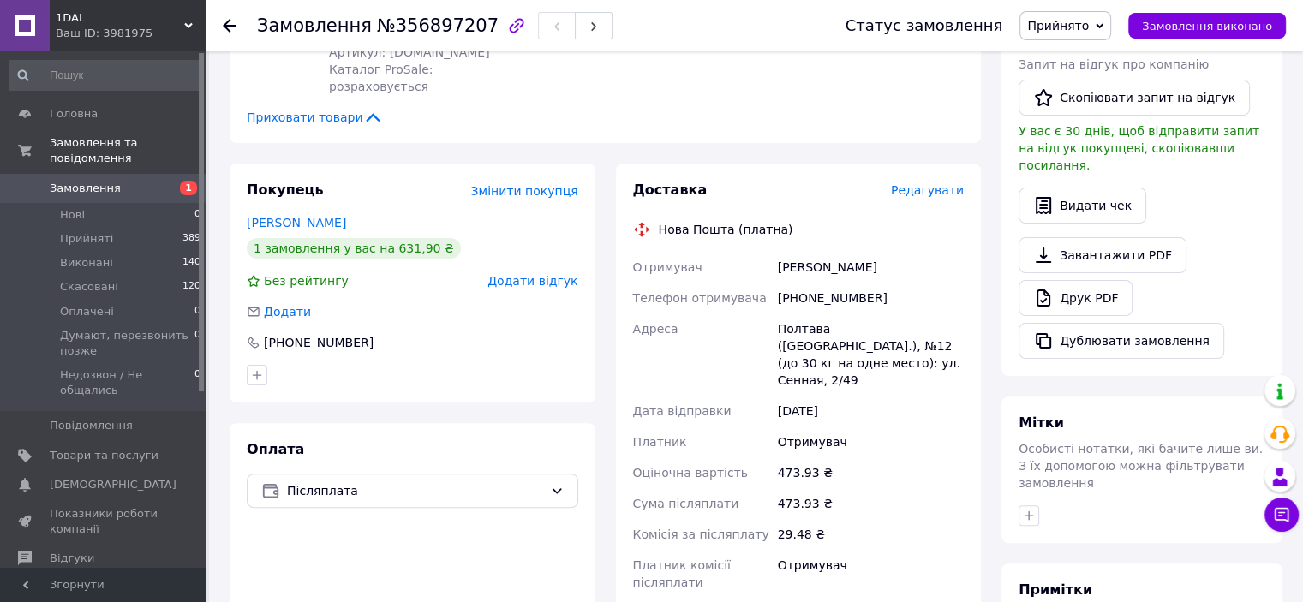
click at [814, 283] on div "+380663511428" at bounding box center [870, 298] width 193 height 31
copy div "380663511428"
click at [836, 252] on div "олександр пасичник" at bounding box center [870, 267] width 193 height 31
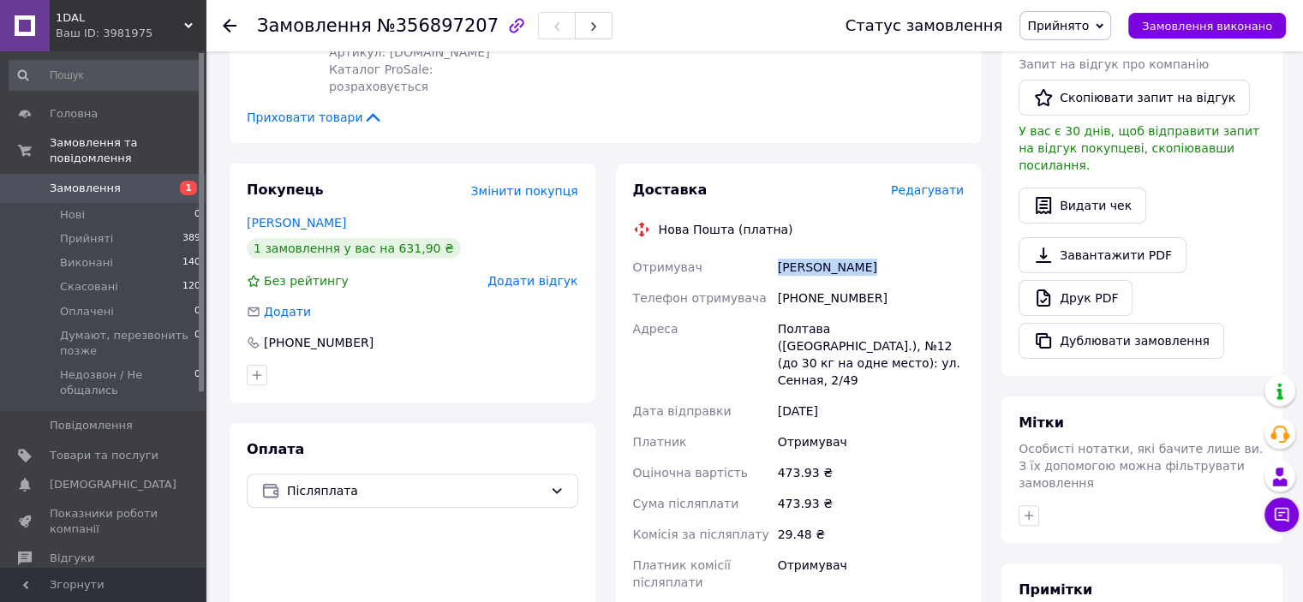
click at [836, 252] on div "олександр пасичник" at bounding box center [870, 267] width 193 height 31
copy div "олександр пасичник"
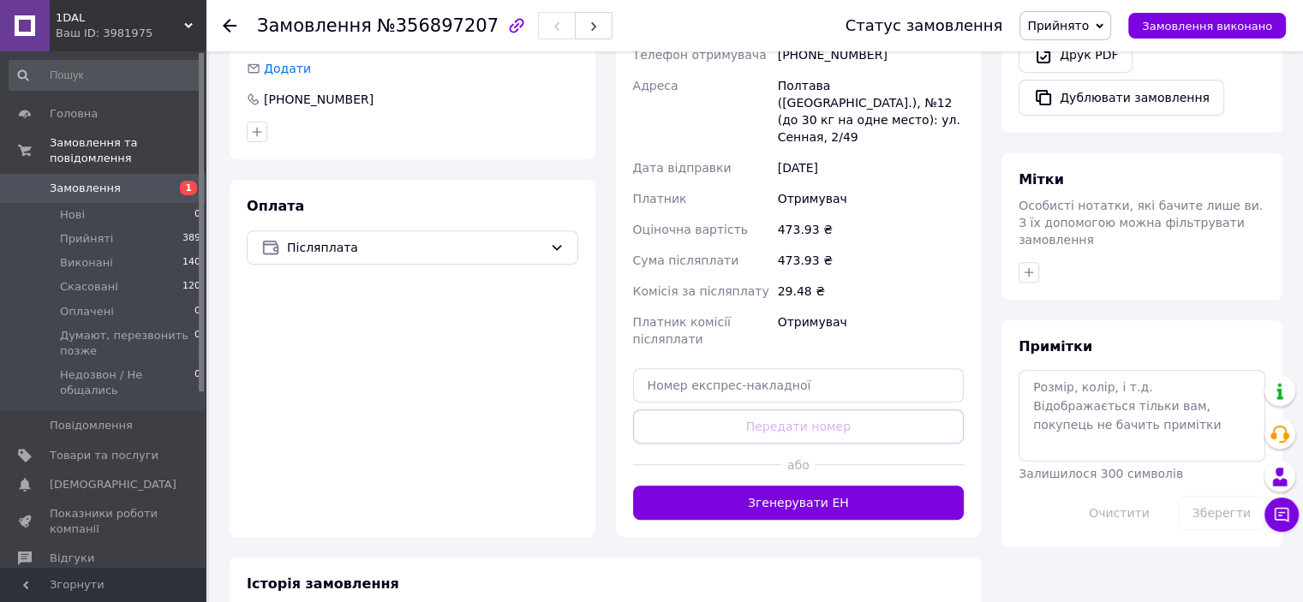
scroll to position [685, 0]
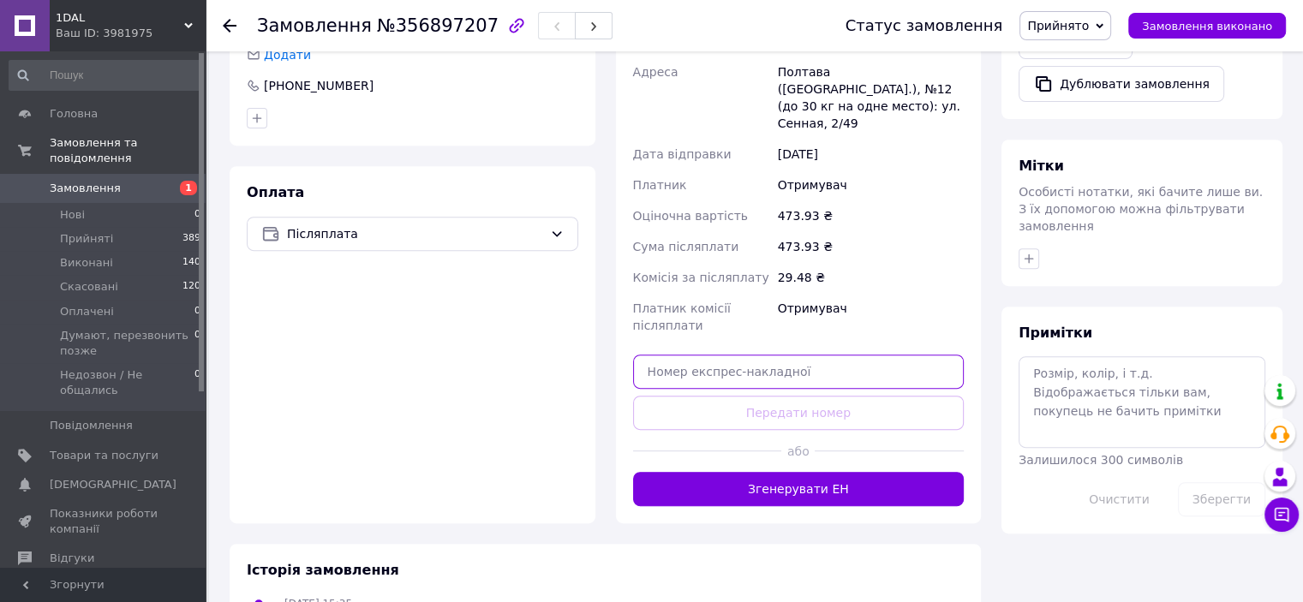
click at [675, 355] on input "text" at bounding box center [798, 372] width 331 height 34
paste input "20451225210558"
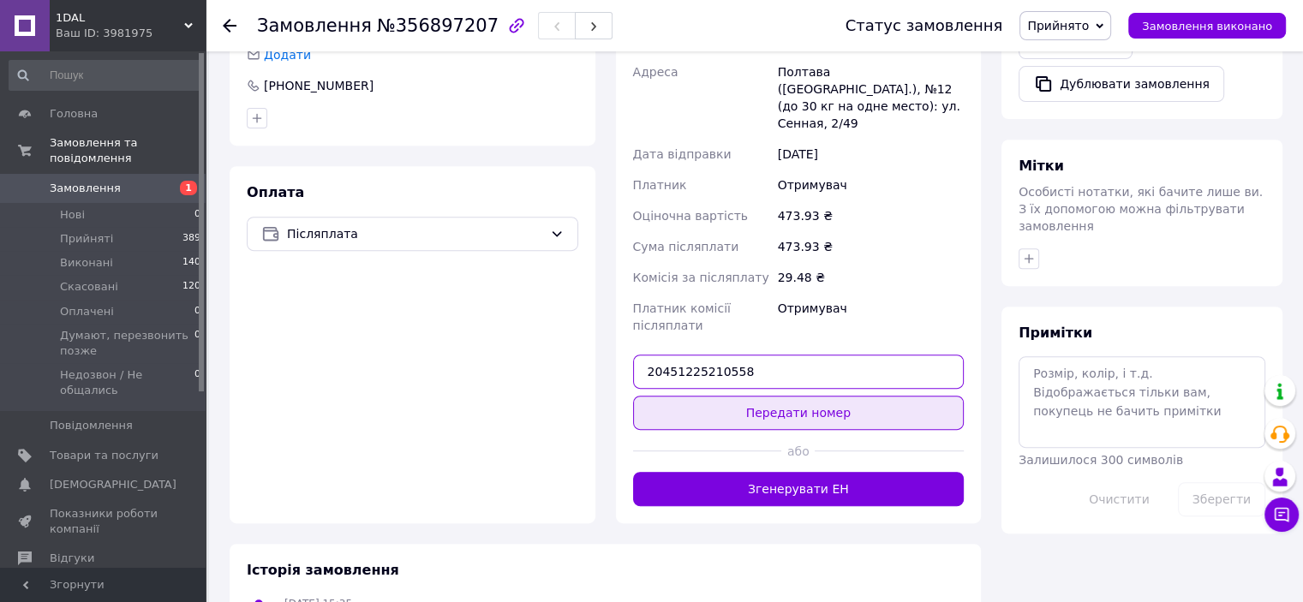
type input "20451225210558"
click at [737, 396] on button "Передати номер" at bounding box center [798, 413] width 331 height 34
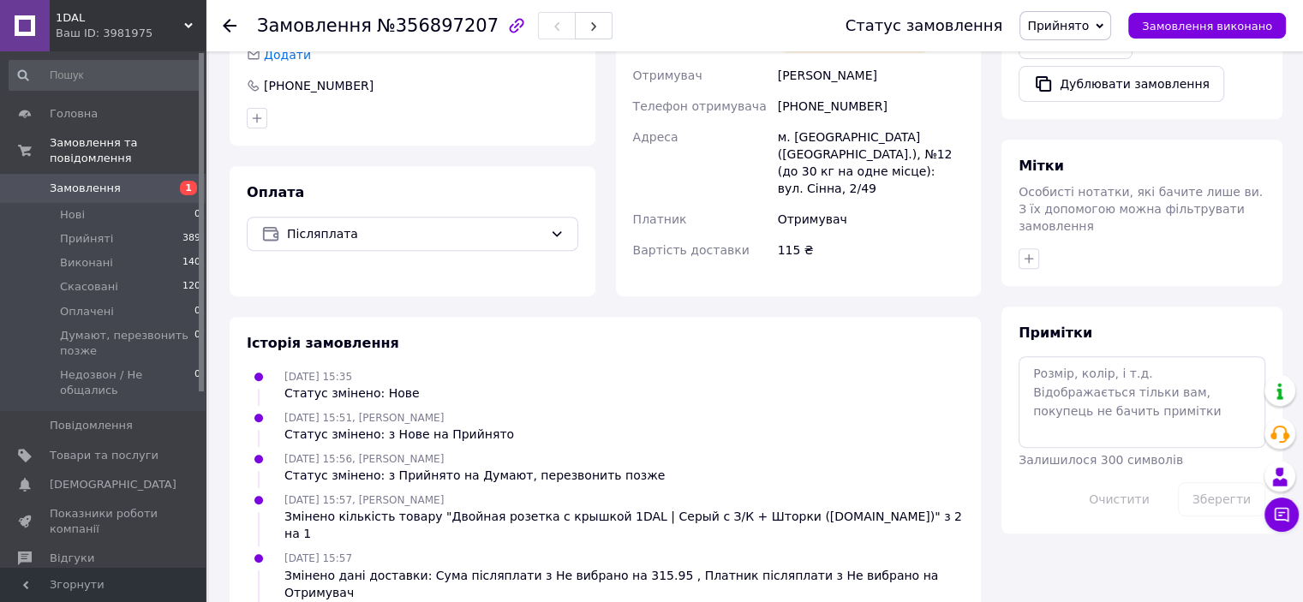
scroll to position [17, 0]
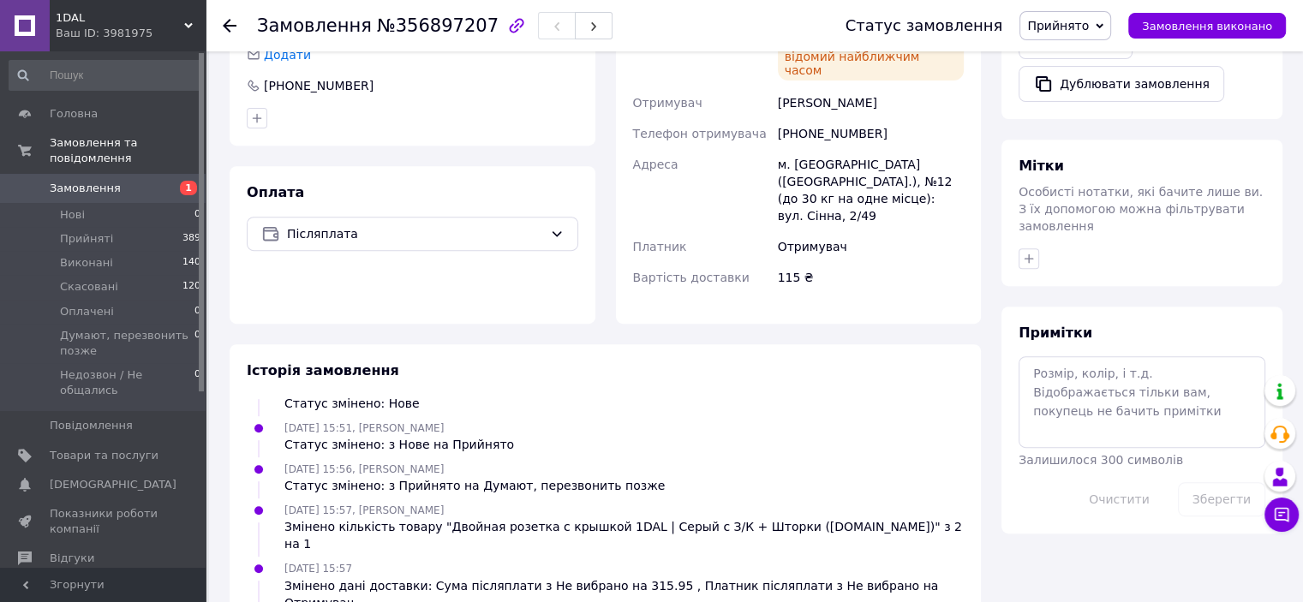
click at [120, 181] on span "Замовлення" at bounding box center [104, 188] width 109 height 15
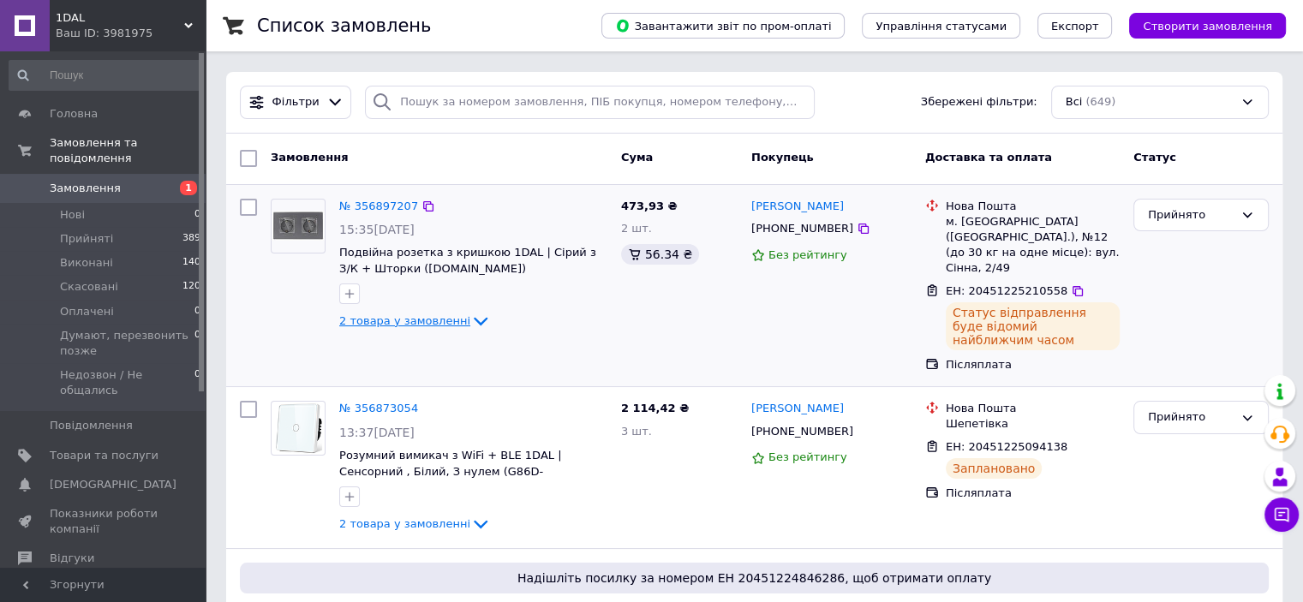
click at [415, 318] on span "2 товара у замовленні" at bounding box center [404, 320] width 131 height 13
